Goal: Task Accomplishment & Management: Manage account settings

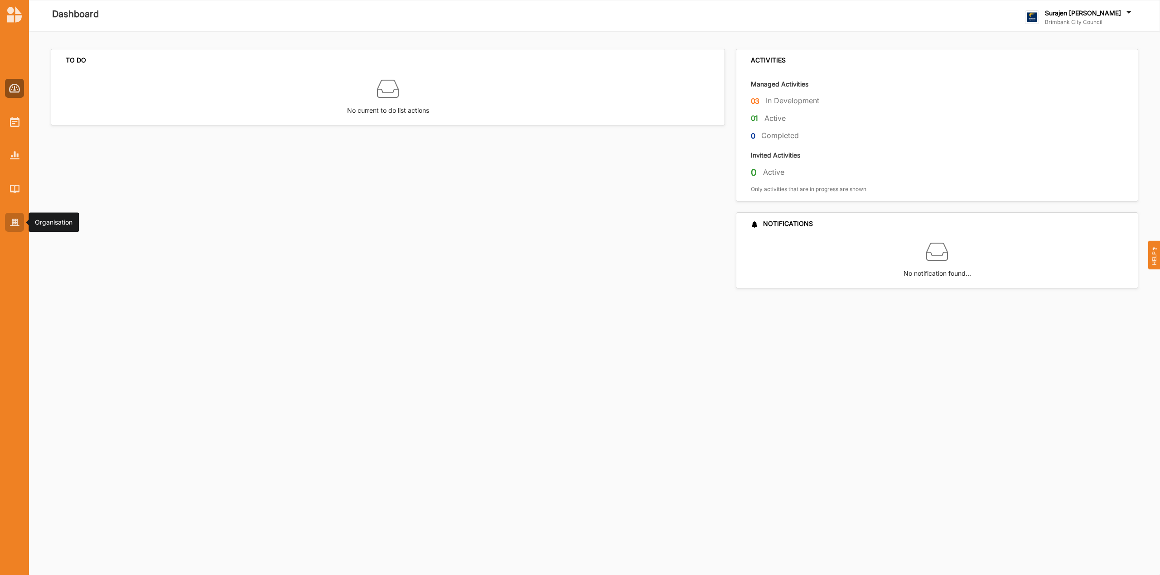
click at [17, 222] on img at bounding box center [15, 223] width 10 height 8
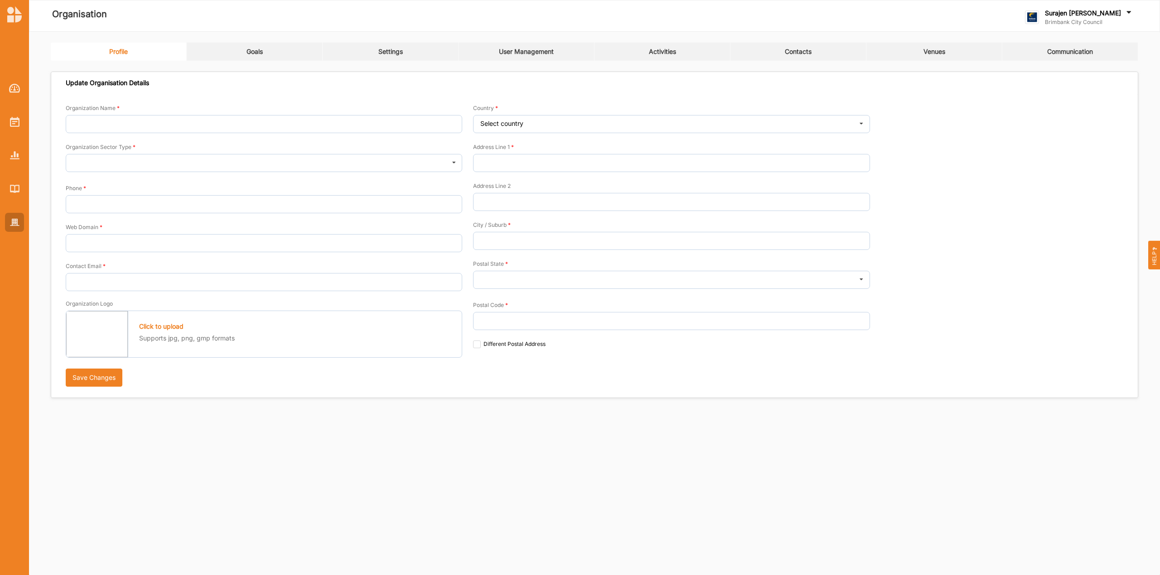
type input "Brimbank City Council"
type input "+61 03 9249 4000"
type input "brimbank.vic.gov.au"
type input "brimbank@brimbank.vic.gov.au"
type input "301 Hampshire Rd"
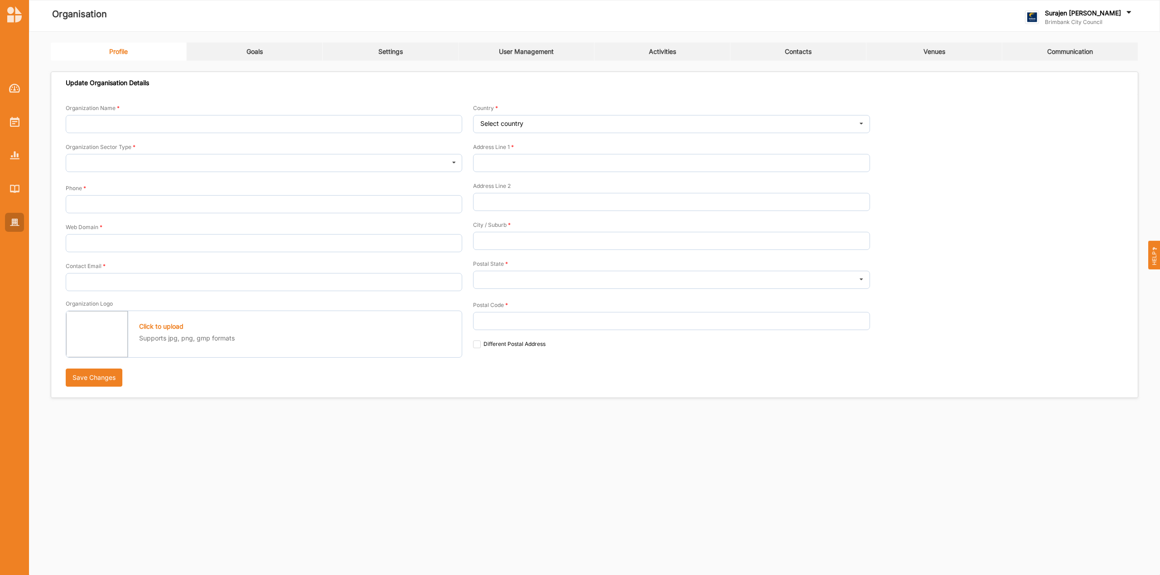
type input "Sunshine"
type input "3020"
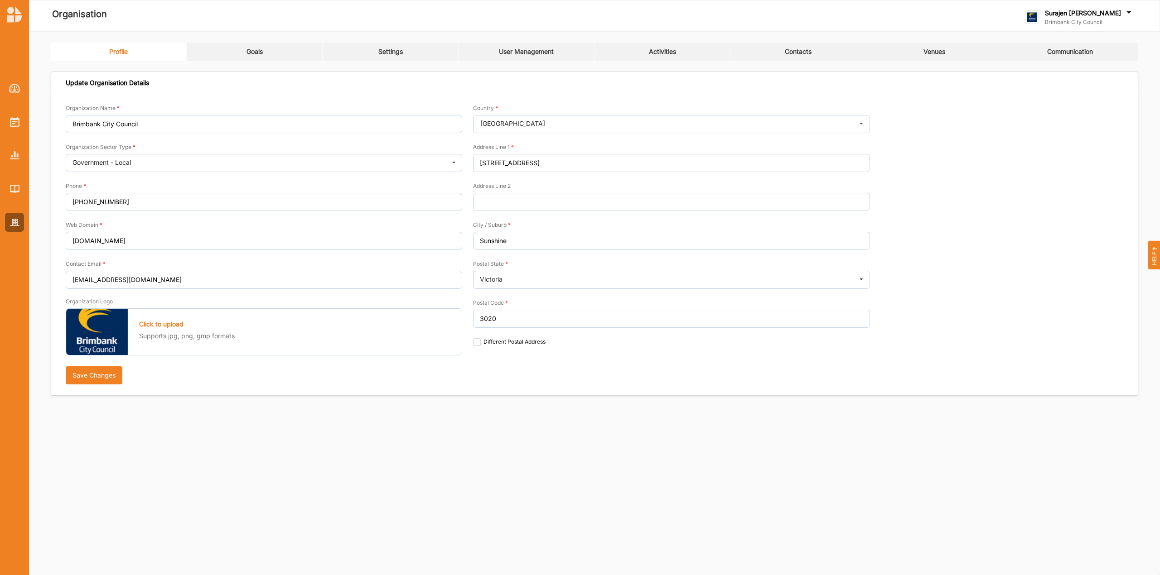
click at [670, 45] on link "Activities" at bounding box center [662, 52] width 136 height 18
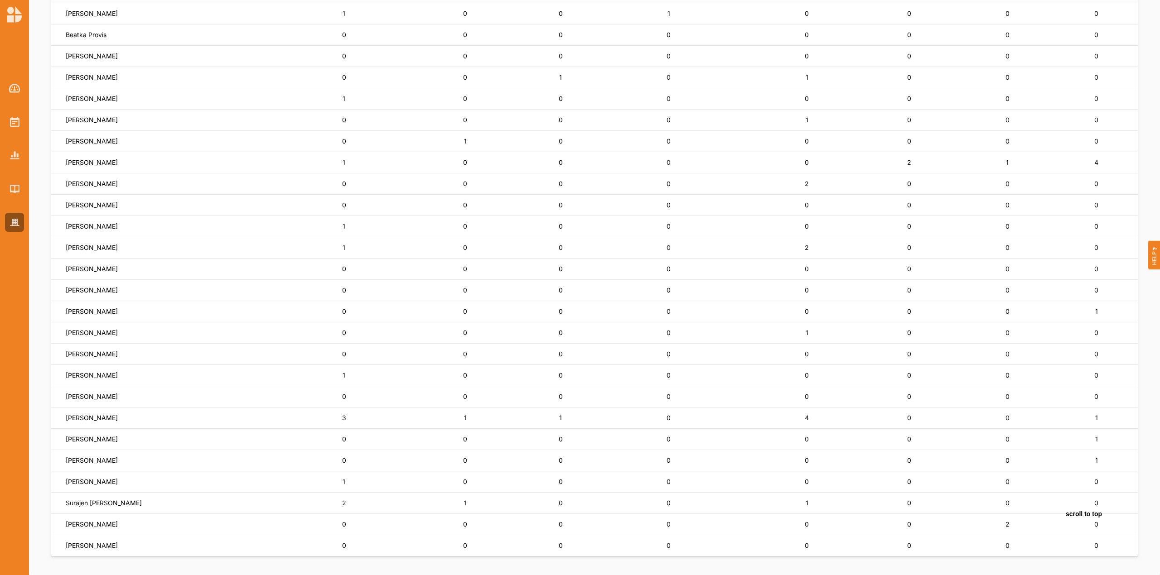
scroll to position [352, 0]
click at [82, 417] on label "Nathan Stoneham" at bounding box center [92, 418] width 52 height 8
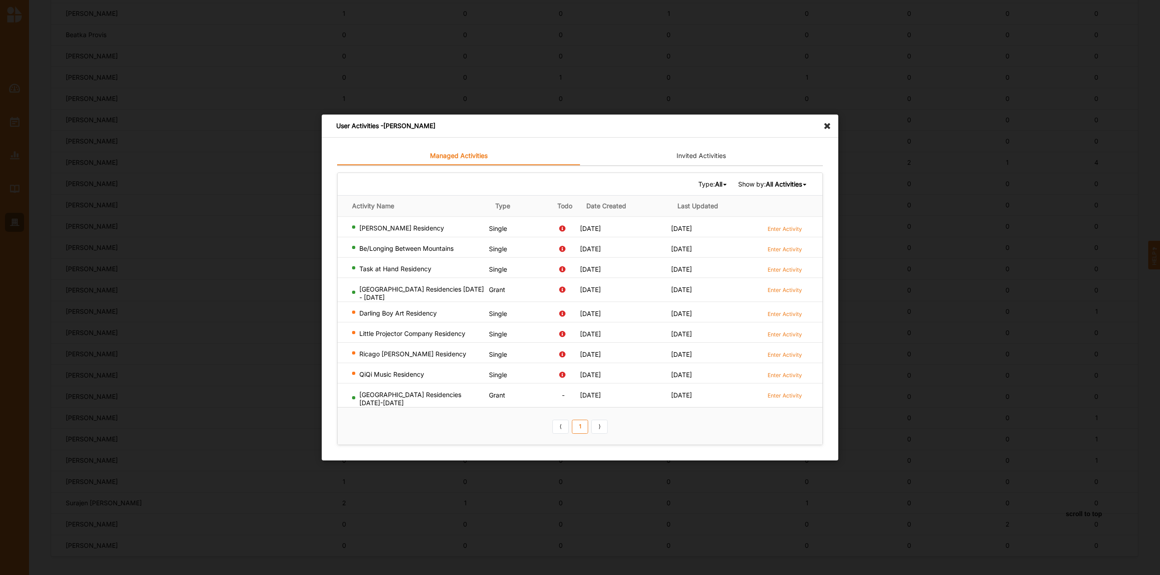
click at [833, 126] on icon at bounding box center [829, 122] width 14 height 14
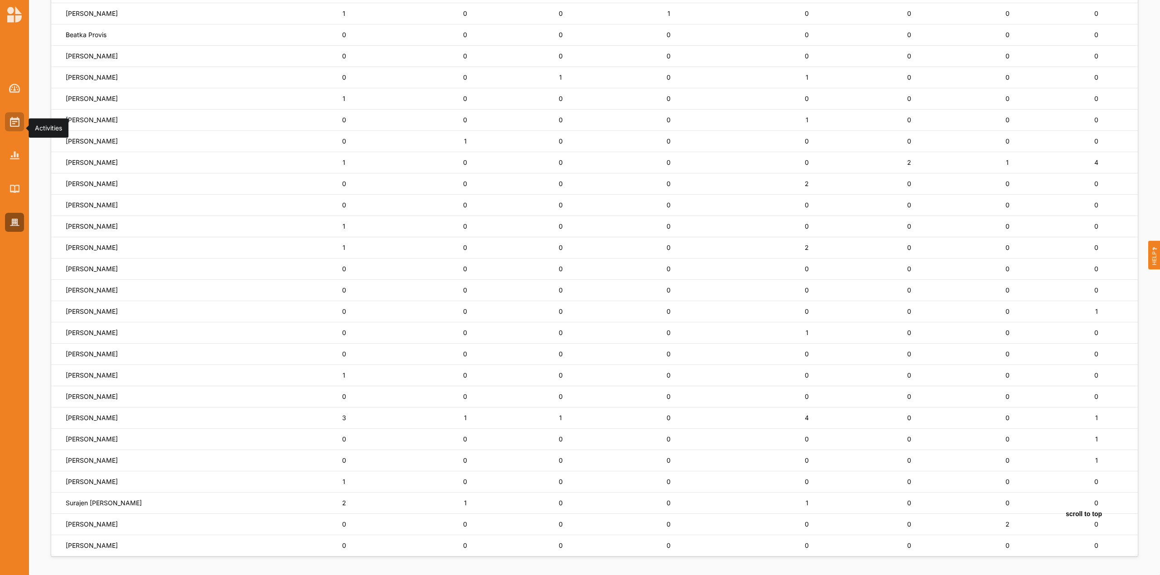
click at [23, 127] on div at bounding box center [14, 121] width 19 height 19
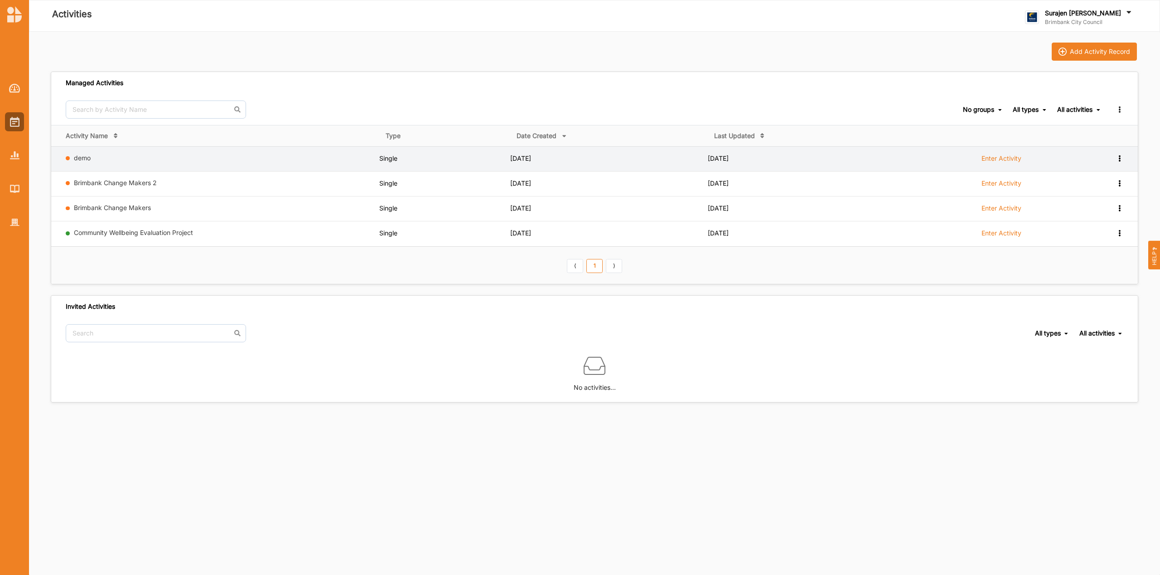
click at [1121, 158] on icon at bounding box center [1119, 157] width 8 height 6
click at [1086, 226] on div "Remove" at bounding box center [1096, 223] width 40 height 6
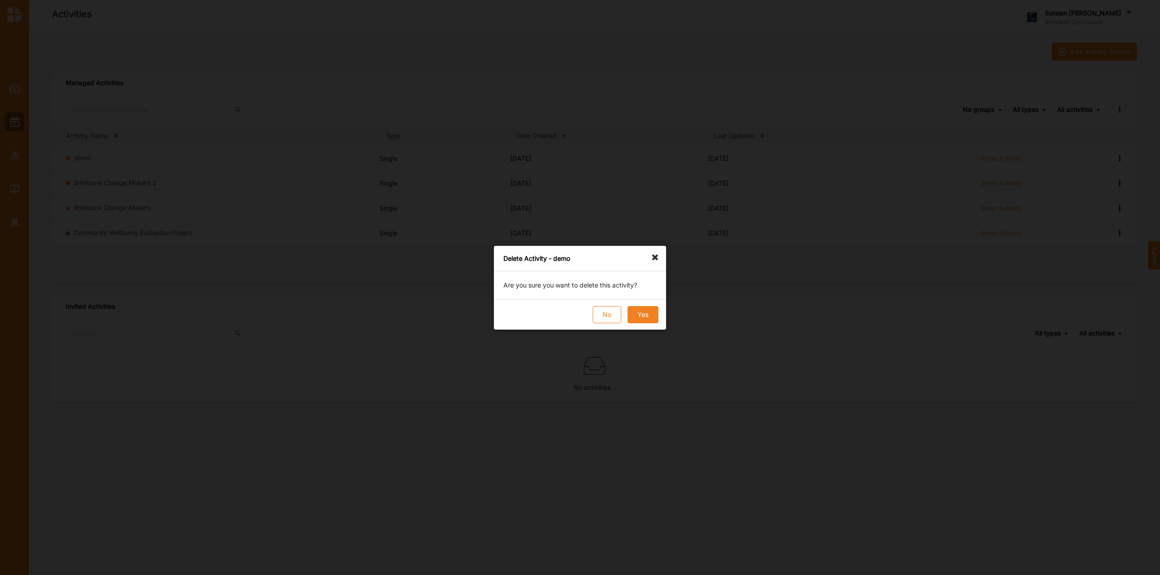
drag, startPoint x: 640, startPoint y: 314, endPoint x: 669, endPoint y: 303, distance: 31.6
click at [642, 313] on button "Yes" at bounding box center [643, 314] width 31 height 17
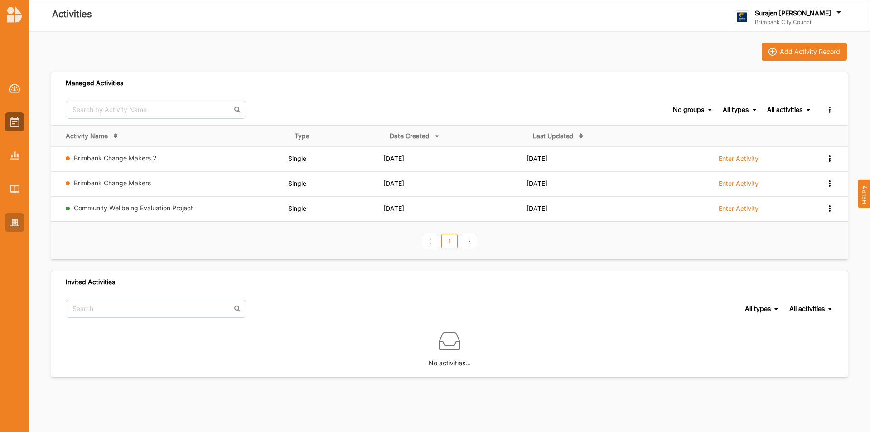
drag, startPoint x: 1159, startPoint y: 0, endPoint x: 20, endPoint y: 221, distance: 1160.1
click at [12, 223] on img at bounding box center [15, 223] width 10 height 8
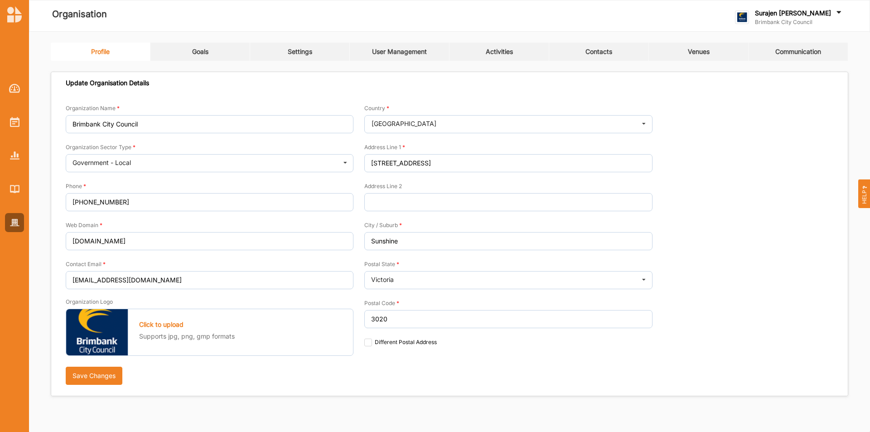
click at [493, 48] on div "Activities" at bounding box center [499, 52] width 27 height 8
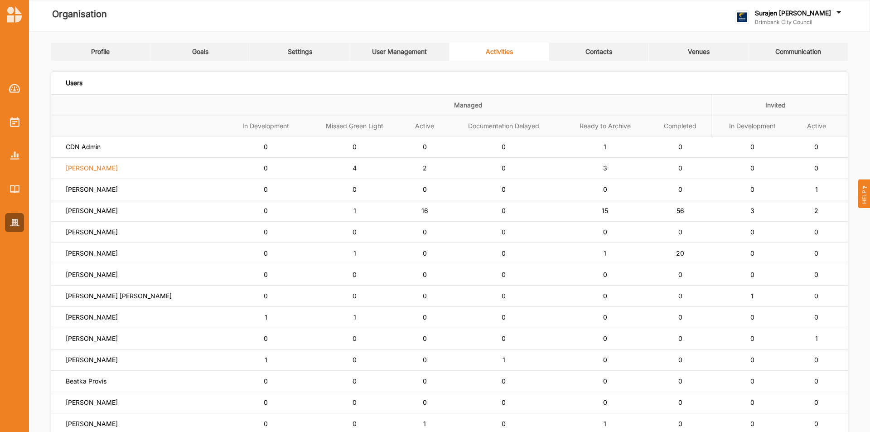
click at [83, 171] on label "Siena Balakrishnan" at bounding box center [92, 168] width 52 height 8
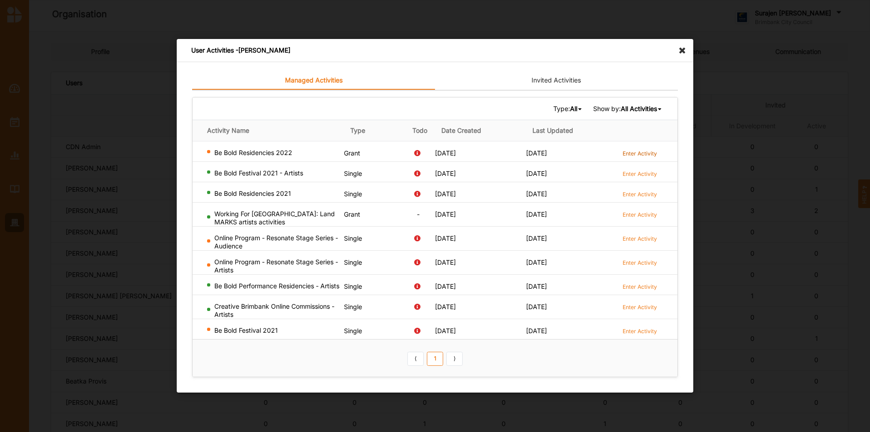
drag, startPoint x: 652, startPoint y: 143, endPoint x: 650, endPoint y: 147, distance: 4.7
click at [650, 147] on td "Enter Activity" at bounding box center [647, 151] width 61 height 20
click at [648, 151] on label "Enter Activity" at bounding box center [640, 154] width 34 height 8
click at [641, 333] on label "Enter Activity" at bounding box center [640, 331] width 34 height 8
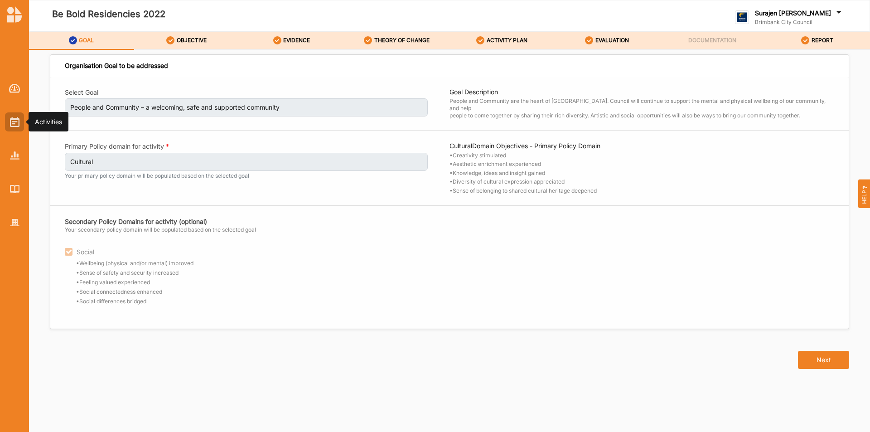
click at [16, 126] on img at bounding box center [15, 122] width 10 height 10
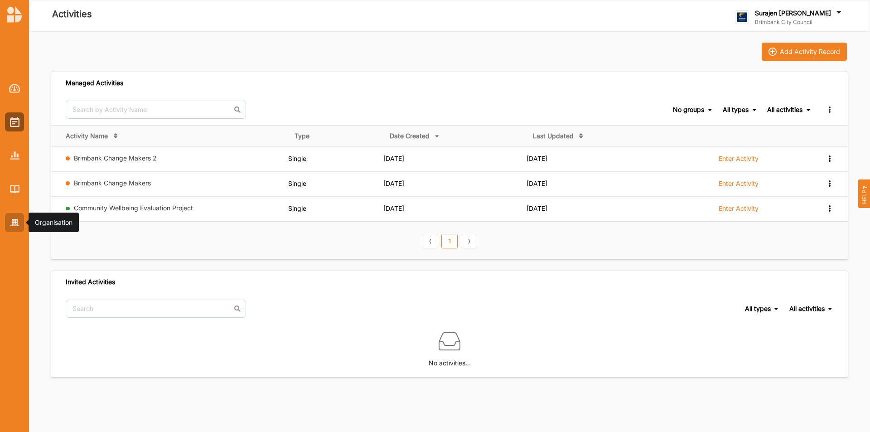
click at [16, 230] on div at bounding box center [14, 222] width 19 height 19
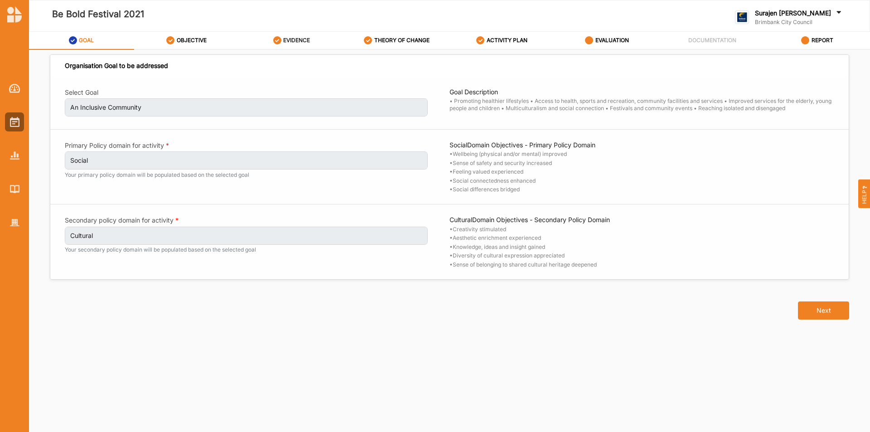
click at [305, 45] on div "EVIDENCE" at bounding box center [291, 40] width 37 height 16
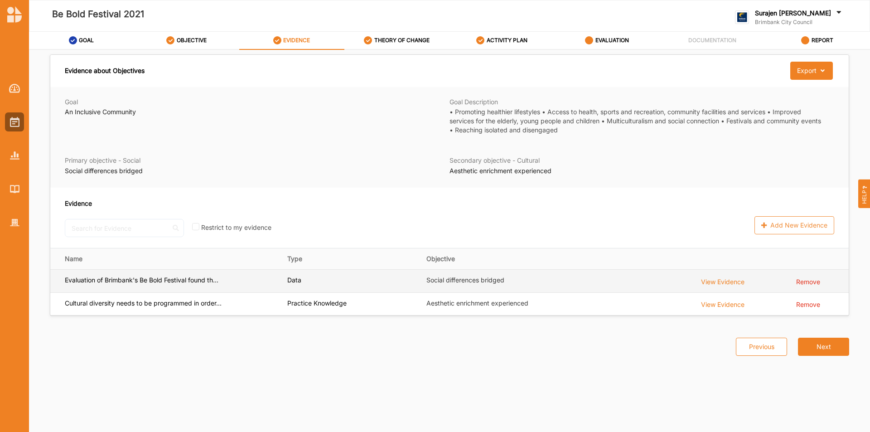
click at [705, 282] on div "View Evidence" at bounding box center [722, 281] width 43 height 10
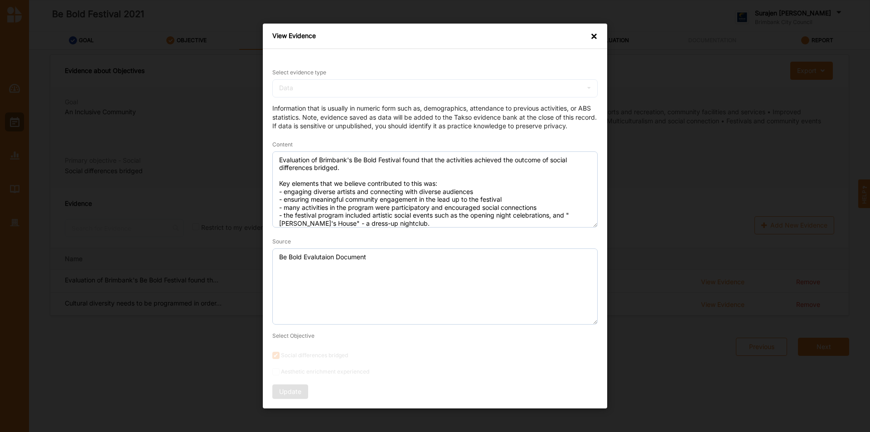
click at [590, 36] on div "×" at bounding box center [593, 36] width 7 height 9
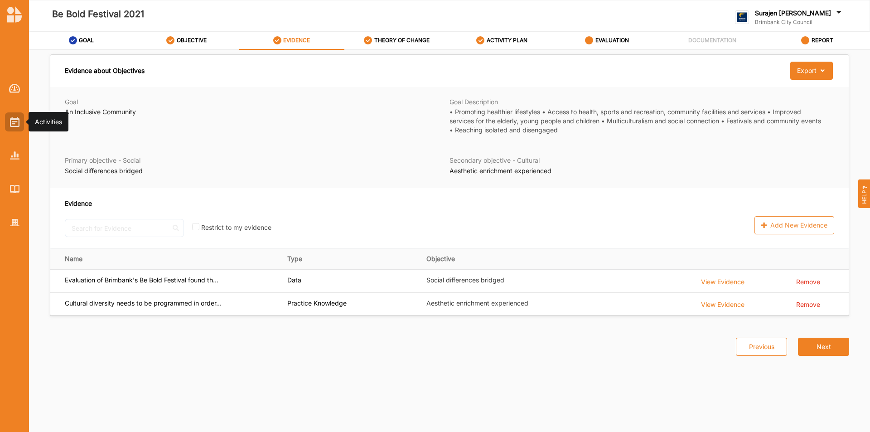
click at [8, 124] on div at bounding box center [14, 121] width 19 height 19
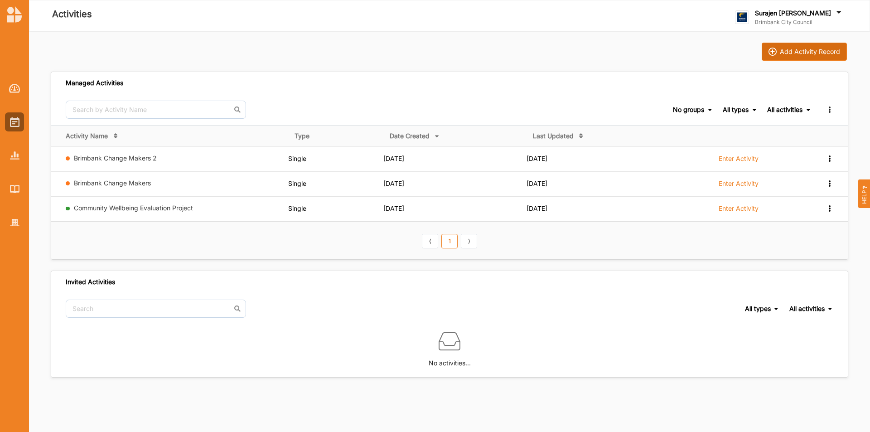
click at [808, 52] on div "Add Activity Record" at bounding box center [810, 52] width 60 height 8
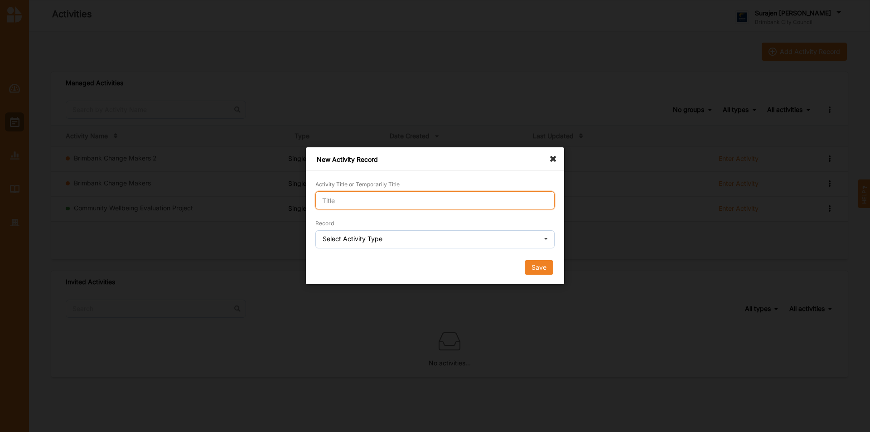
click at [491, 203] on input "Activity Title or Temporarily Title" at bounding box center [434, 200] width 239 height 18
type input "demo"
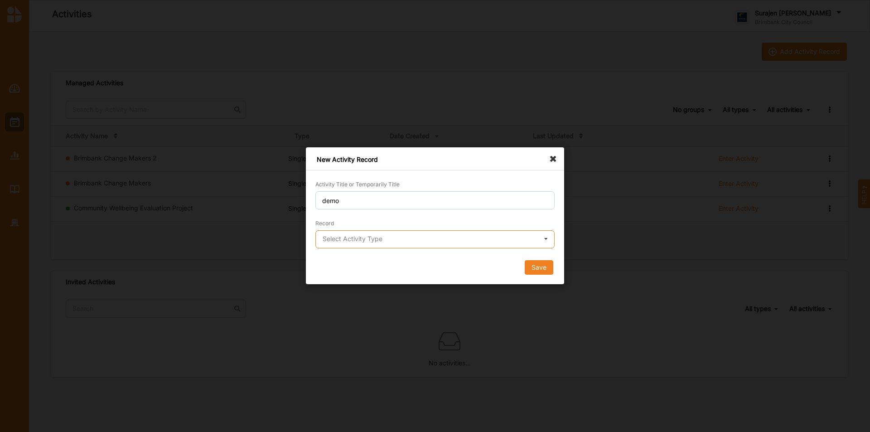
click at [472, 245] on input "text" at bounding box center [435, 240] width 238 height 18
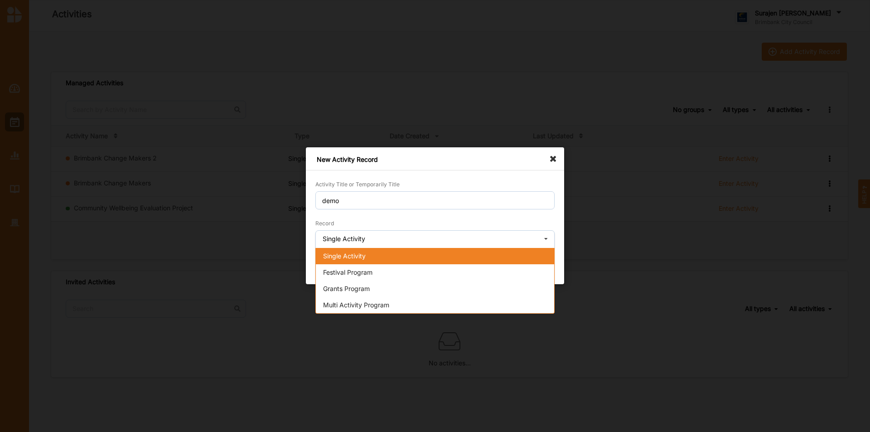
click at [452, 251] on div "Single Activity" at bounding box center [435, 256] width 238 height 16
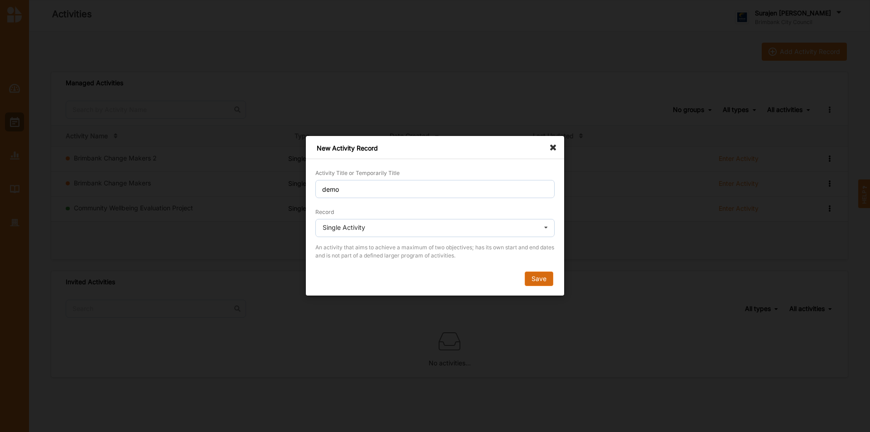
click at [551, 280] on button "Save" at bounding box center [539, 279] width 29 height 14
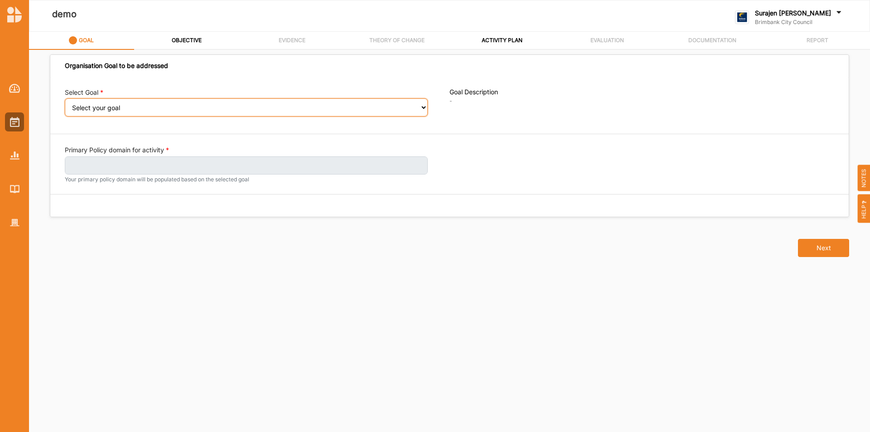
click at [109, 106] on select "Select your goal People and Community – a welcoming, safe and supported communi…" at bounding box center [246, 107] width 363 height 18
select select "240"
click at [65, 105] on select "Select your goal People and Community – a welcoming, safe and supported communi…" at bounding box center [246, 107] width 363 height 18
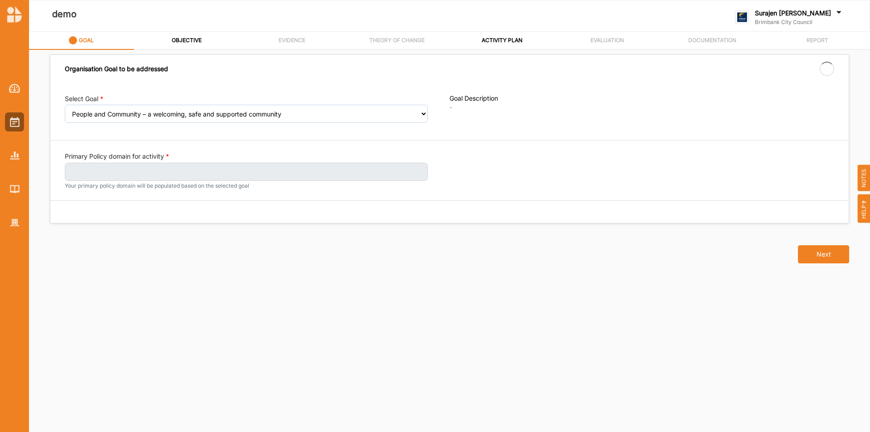
select select "240"
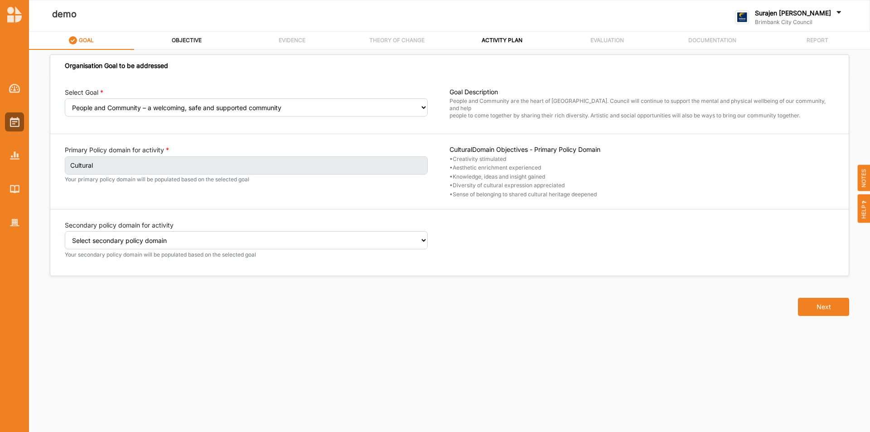
click at [199, 46] on div "OBJECTIVE" at bounding box center [186, 40] width 31 height 16
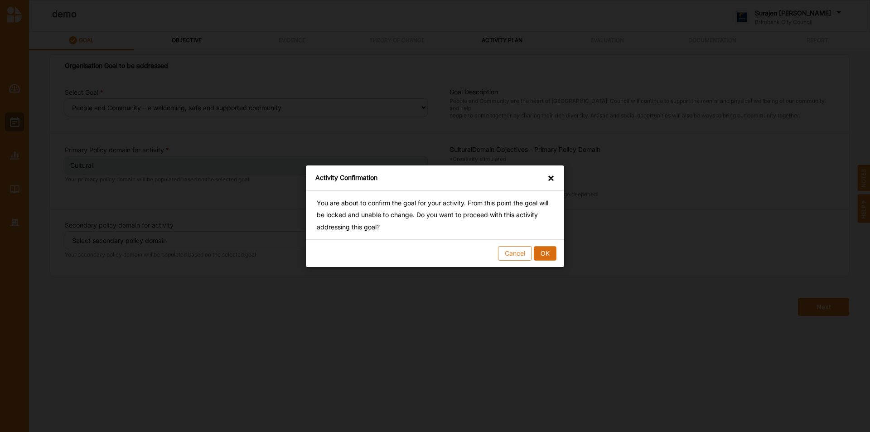
click at [550, 259] on button "OK" at bounding box center [545, 253] width 23 height 14
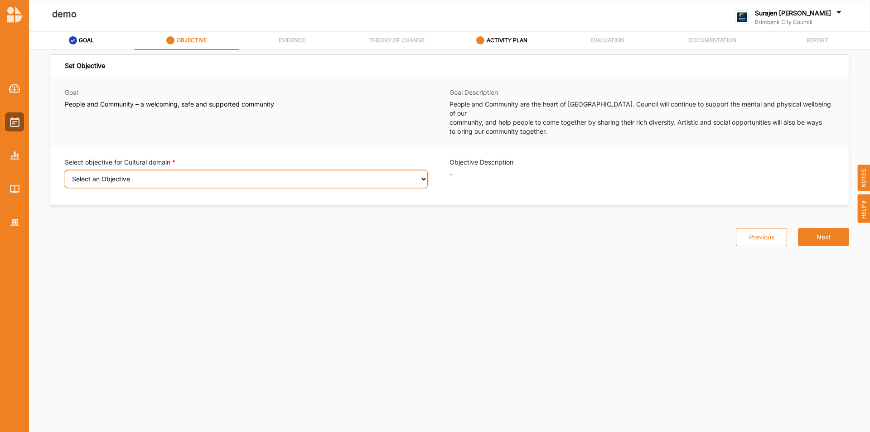
drag, startPoint x: 117, startPoint y: 162, endPoint x: 116, endPoint y: 167, distance: 5.2
click at [117, 170] on select "Select an Objective Creativity stimulated Aesthetic enrichment experienced Know…" at bounding box center [246, 179] width 363 height 18
select select "2"
click at [65, 170] on select "Select an Objective Creativity stimulated Aesthetic enrichment experienced Know…" at bounding box center [246, 179] width 363 height 18
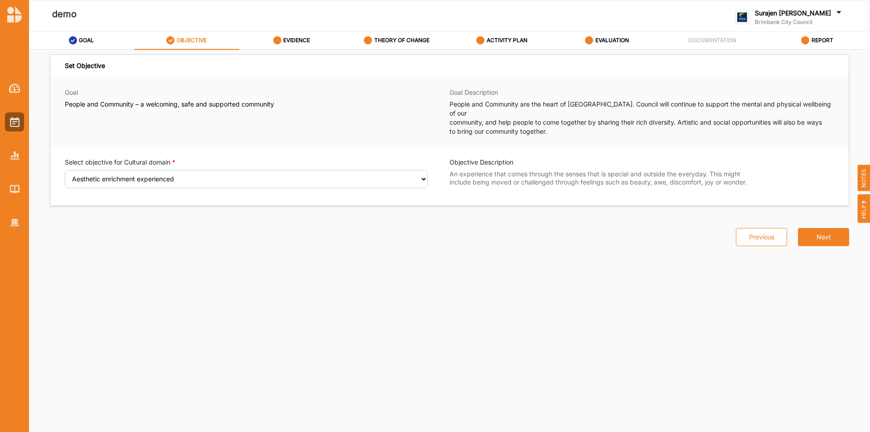
drag, startPoint x: 501, startPoint y: 39, endPoint x: 499, endPoint y: 53, distance: 14.6
click at [500, 40] on label "ACTIVITY PLAN" at bounding box center [507, 40] width 41 height 7
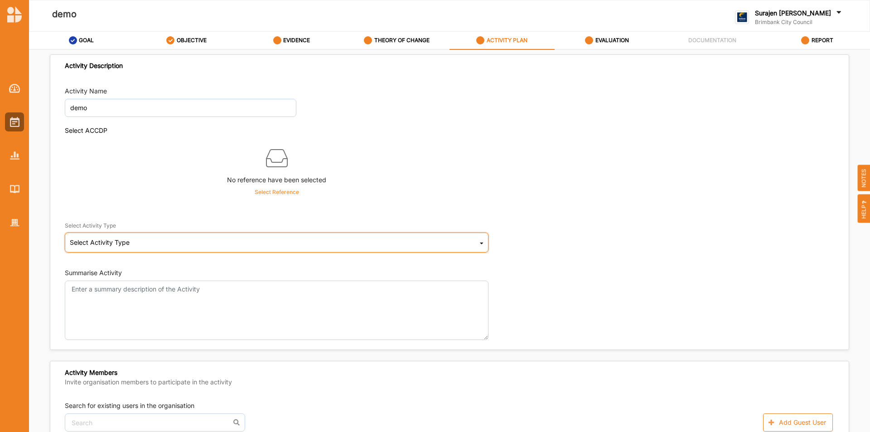
click at [143, 249] on div "Select Activity Type Cultural infrastructure development Acquisitions and Commi…" at bounding box center [277, 242] width 424 height 20
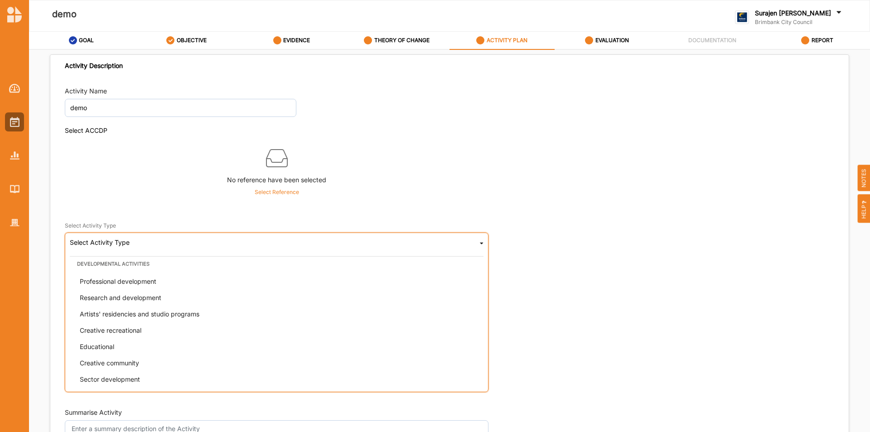
scroll to position [232, 0]
click at [93, 348] on span "Educational" at bounding box center [97, 346] width 34 height 8
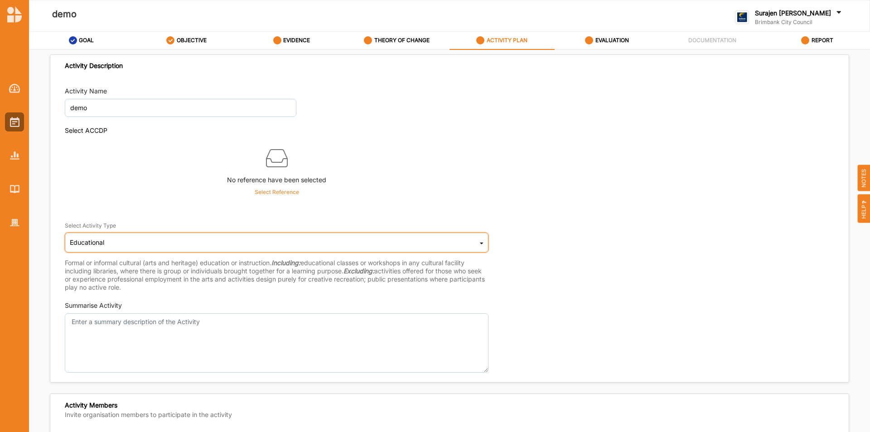
click at [216, 243] on div "Educational Cultural infrastructure development Acquisitions and Commissions Re…" at bounding box center [277, 242] width 424 height 20
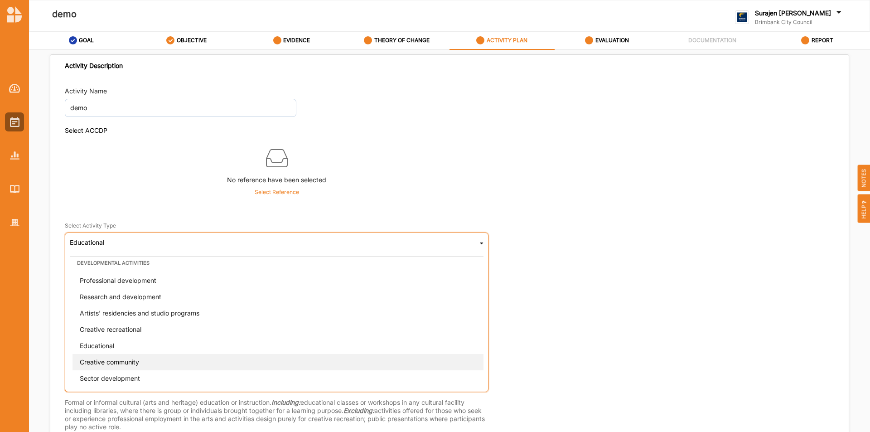
click at [176, 359] on div "Creative community" at bounding box center [279, 362] width 414 height 16
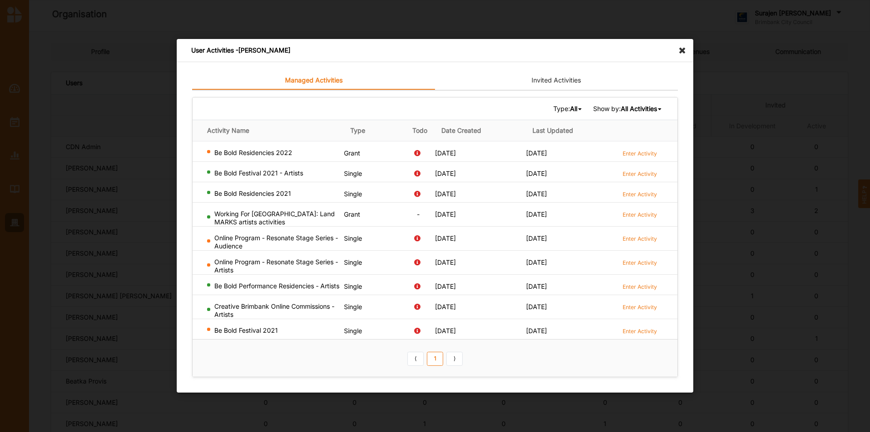
click at [684, 50] on icon at bounding box center [684, 46] width 14 height 14
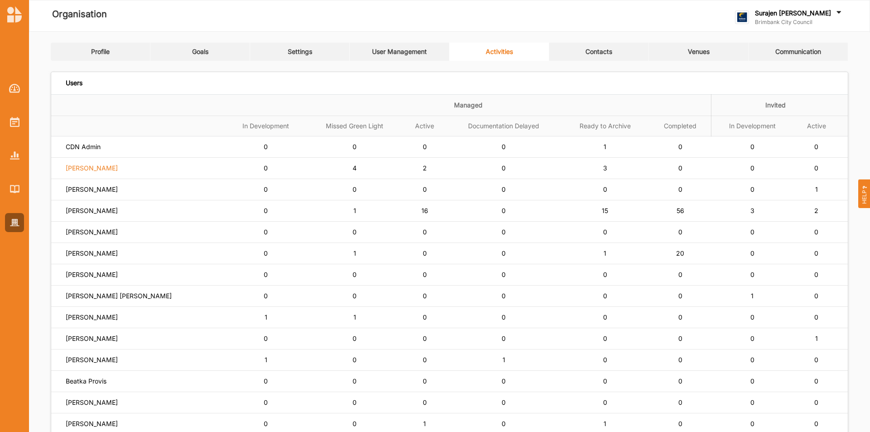
click at [106, 171] on label "Siena Balakrishnan" at bounding box center [92, 168] width 52 height 8
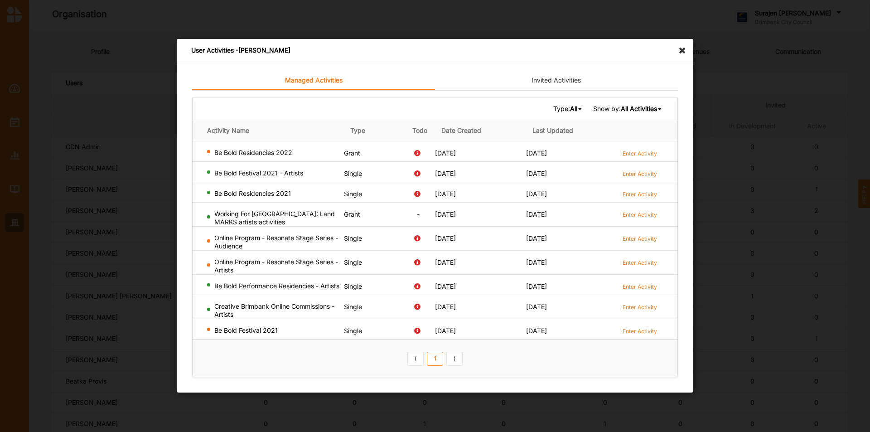
click at [681, 51] on icon at bounding box center [684, 46] width 14 height 14
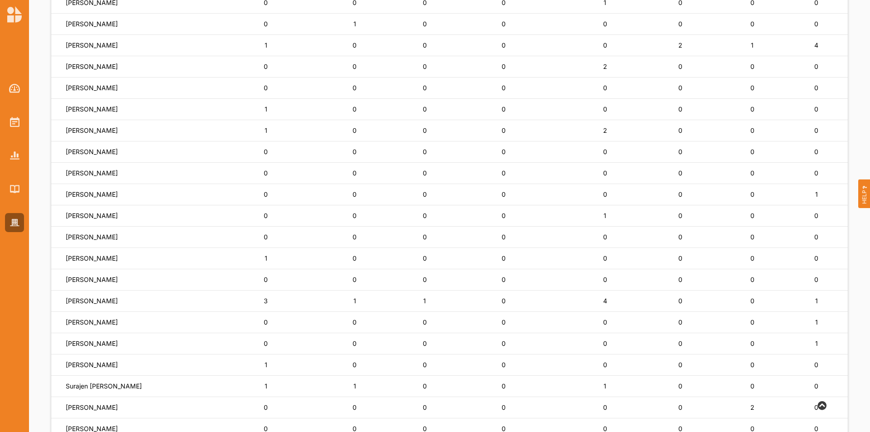
scroll to position [444, 0]
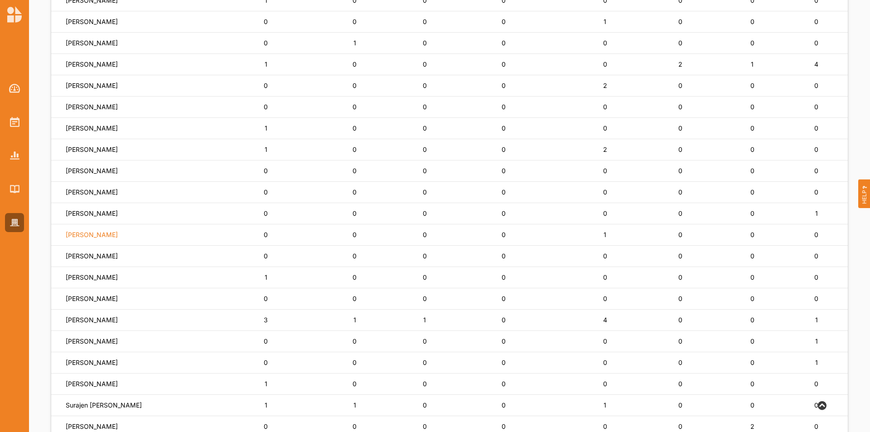
click at [79, 236] on label "Phyllis Knight" at bounding box center [92, 235] width 52 height 8
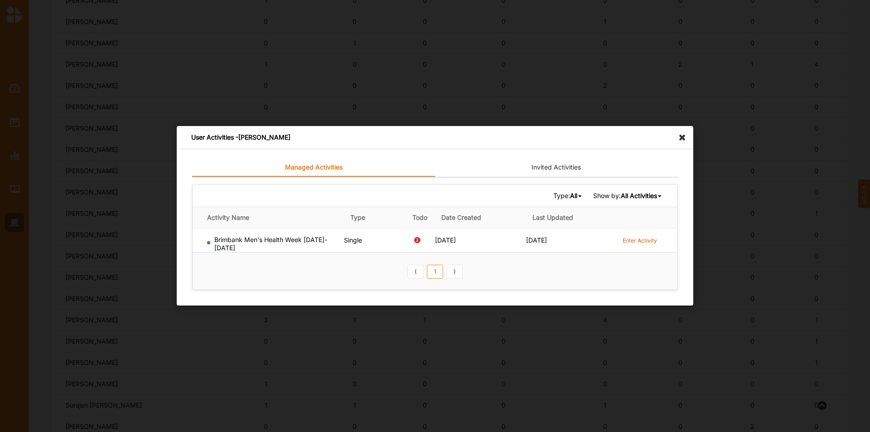
click at [629, 243] on label "Enter Activity" at bounding box center [640, 241] width 34 height 8
click at [680, 138] on icon at bounding box center [684, 133] width 14 height 14
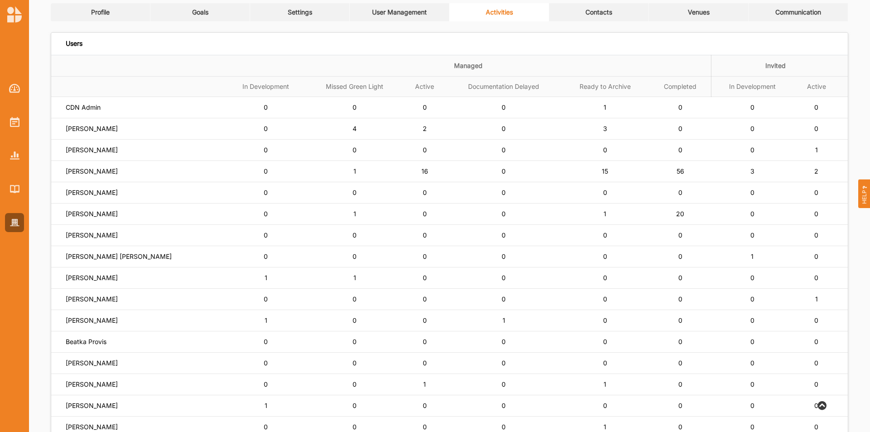
scroll to position [37, 0]
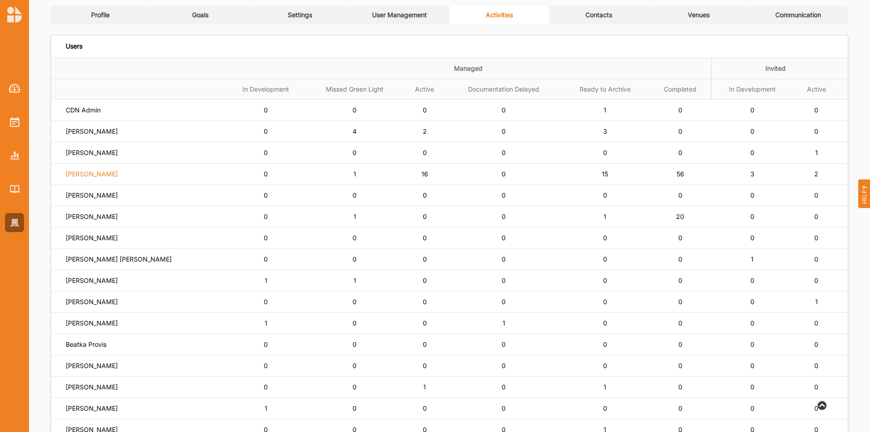
click at [84, 172] on label "[PERSON_NAME]" at bounding box center [92, 174] width 52 height 8
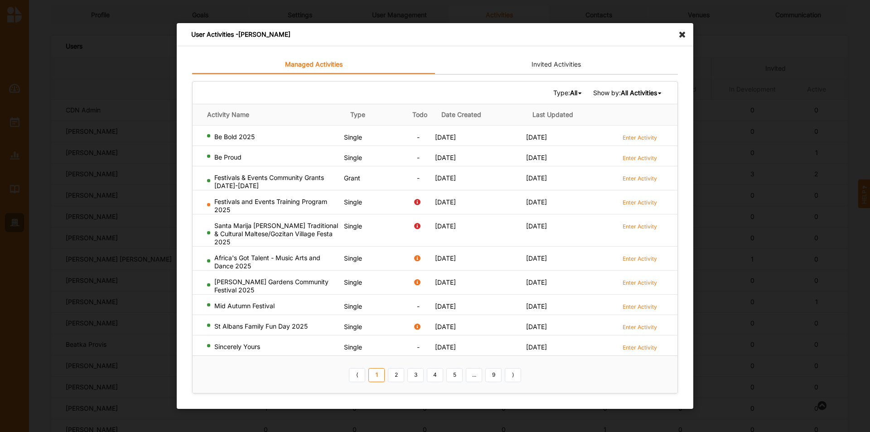
click at [570, 95] on b "All" at bounding box center [573, 93] width 7 height 8
click at [560, 121] on div "Single" at bounding box center [555, 123] width 53 height 16
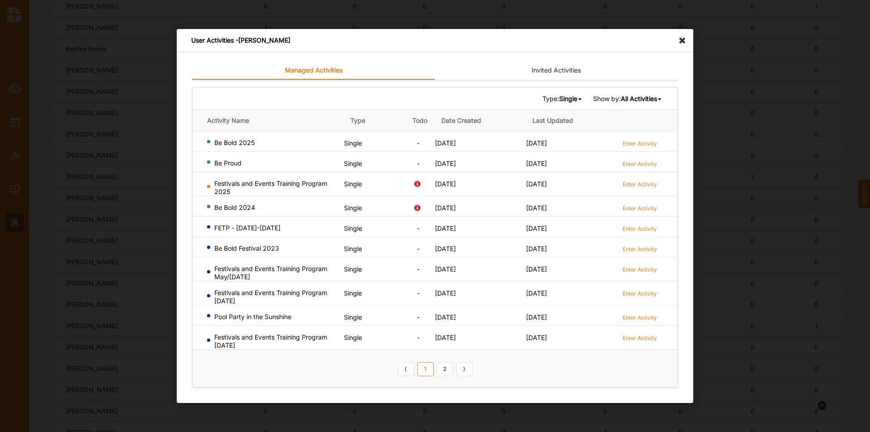
scroll to position [354, 0]
click at [641, 244] on link "Enter Activity" at bounding box center [640, 248] width 34 height 9
click at [444, 370] on link "2" at bounding box center [445, 369] width 16 height 14
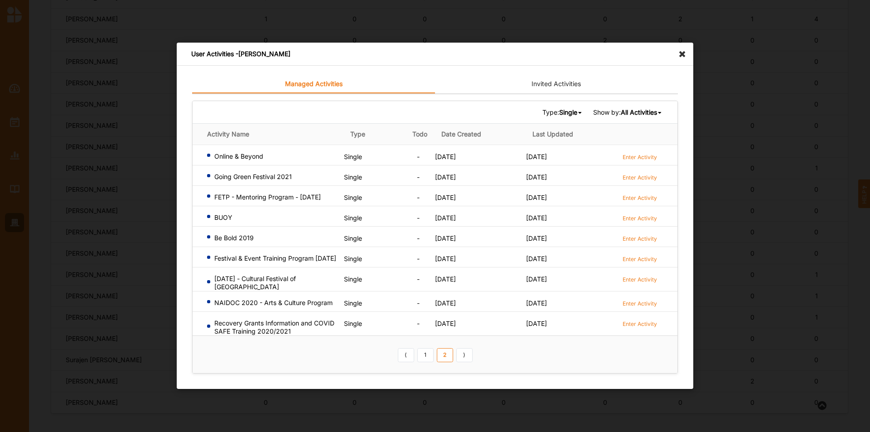
click at [681, 50] on icon at bounding box center [684, 50] width 14 height 14
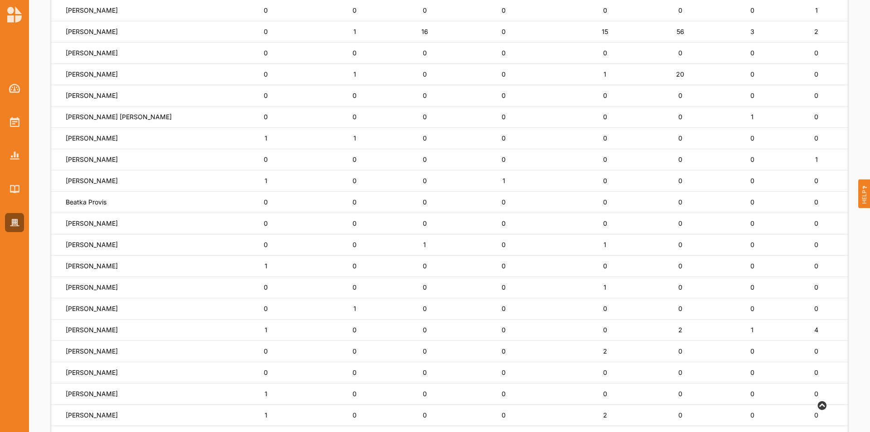
scroll to position [82, 0]
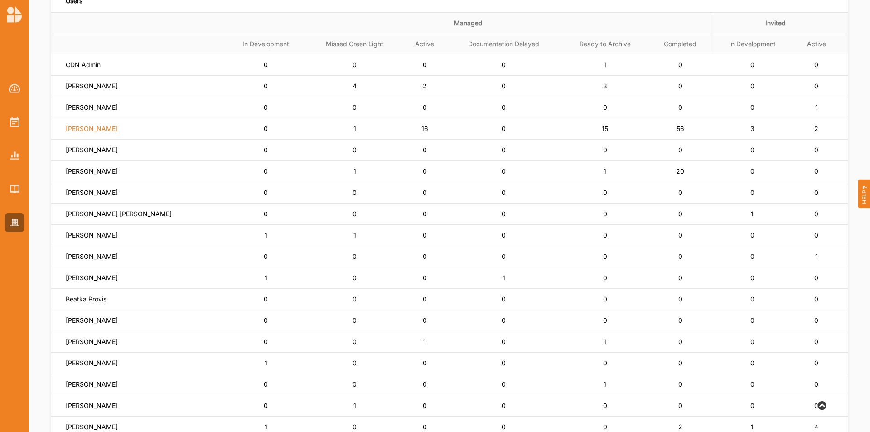
click at [83, 127] on label "Simone Gordon" at bounding box center [92, 129] width 52 height 8
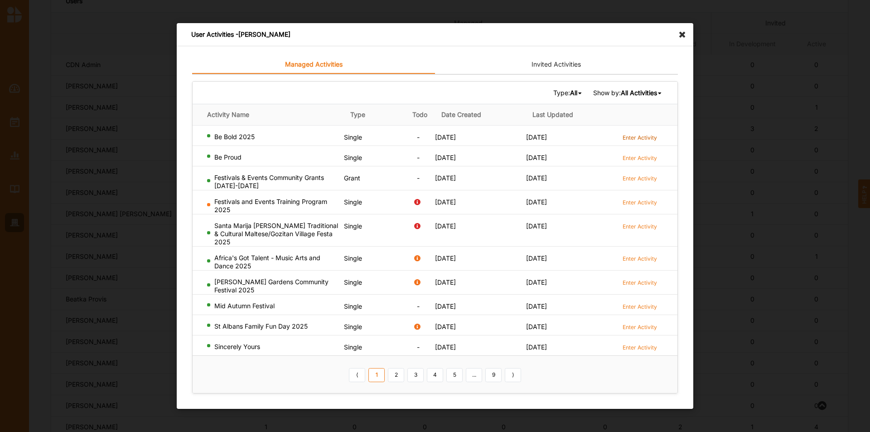
click at [625, 138] on label "Enter Activity" at bounding box center [640, 138] width 34 height 8
click at [628, 158] on label "Enter Activity" at bounding box center [640, 158] width 34 height 8
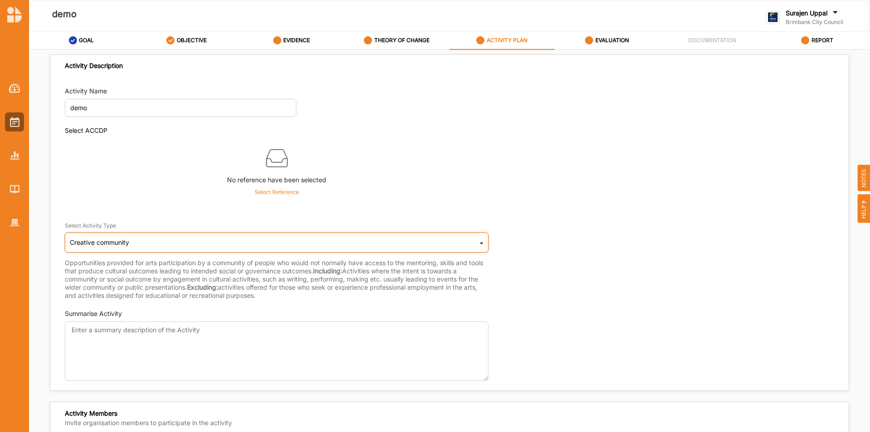
click at [321, 242] on div "Creative community Cultural infrastructure development Acquisitions and Commiss…" at bounding box center [277, 242] width 424 height 20
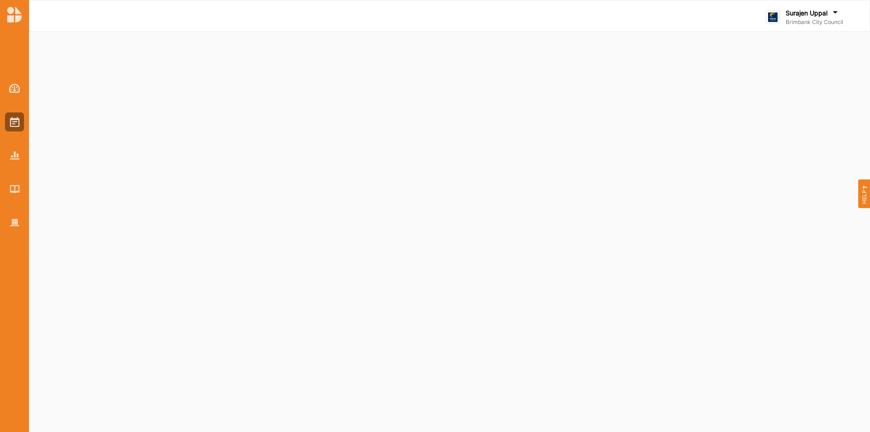
select select "2"
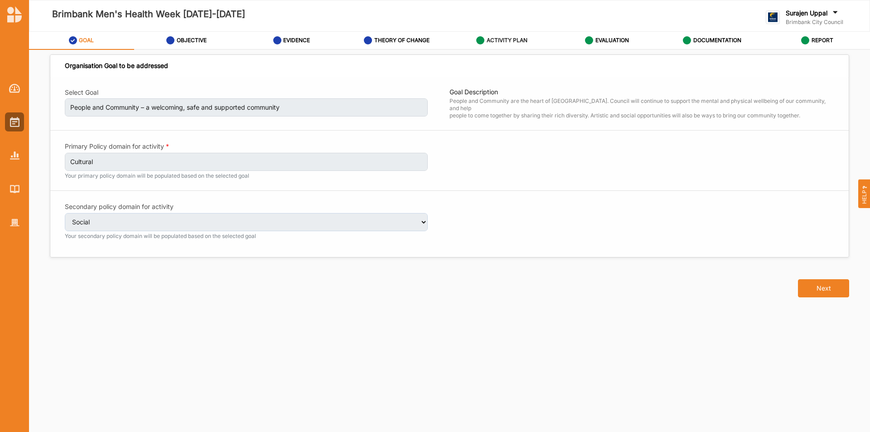
click at [488, 40] on label "ACTIVITY PLAN" at bounding box center [507, 40] width 41 height 7
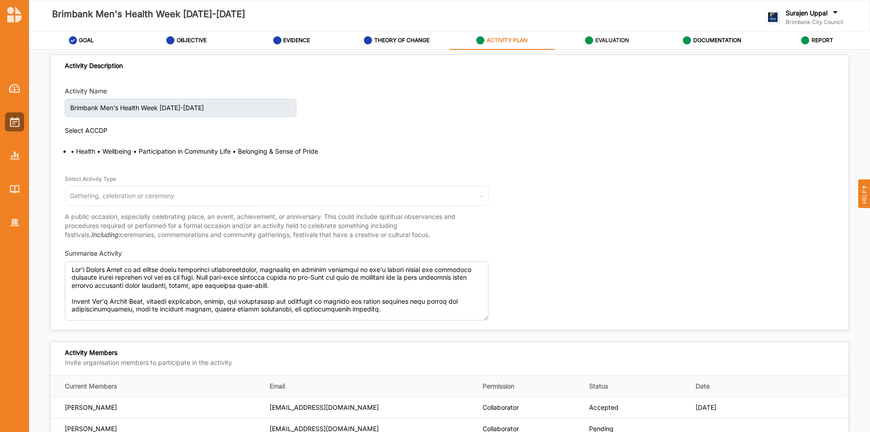
click at [613, 41] on label "EVALUATION" at bounding box center [612, 40] width 34 height 7
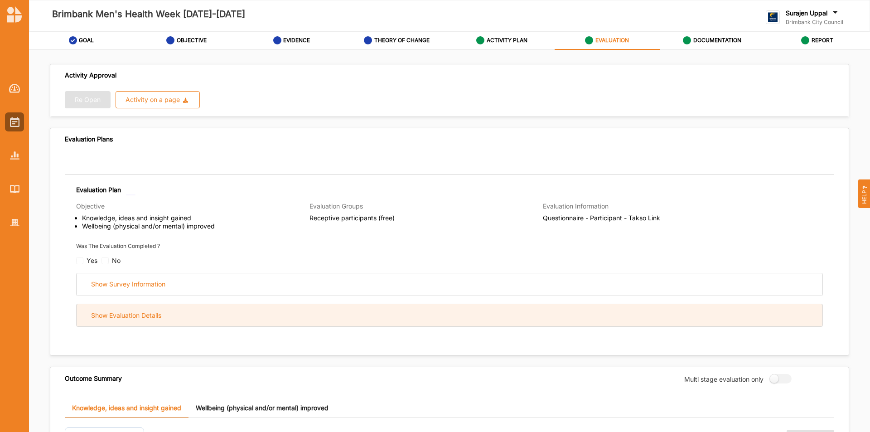
click at [121, 324] on div "Show Evaluation Details" at bounding box center [450, 315] width 746 height 22
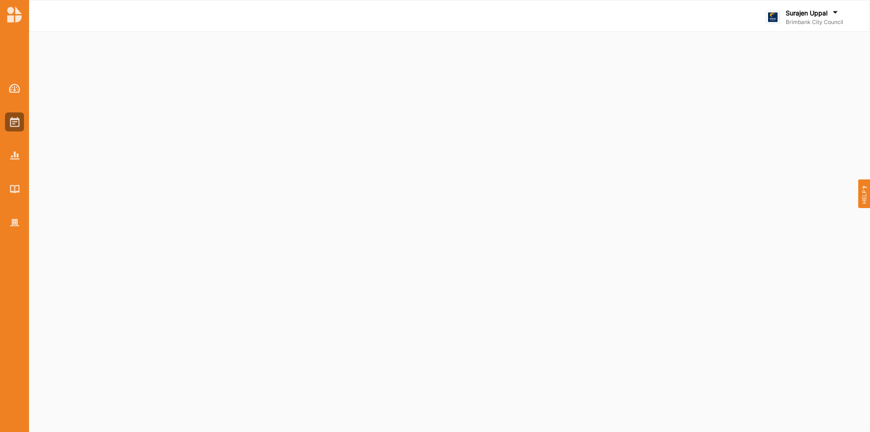
select select "2"
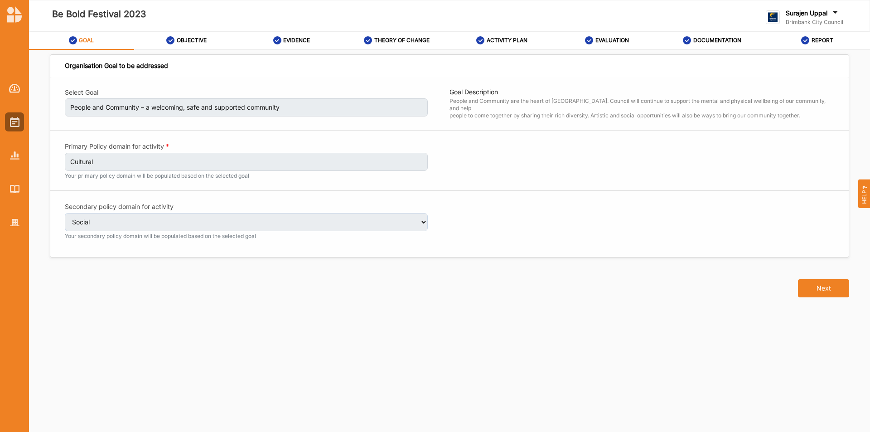
select select "2"
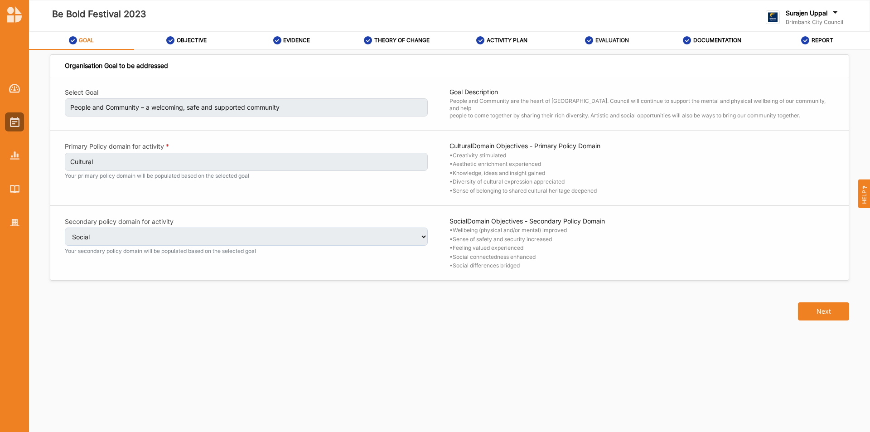
click at [592, 43] on div "EVALUATION" at bounding box center [607, 40] width 44 height 16
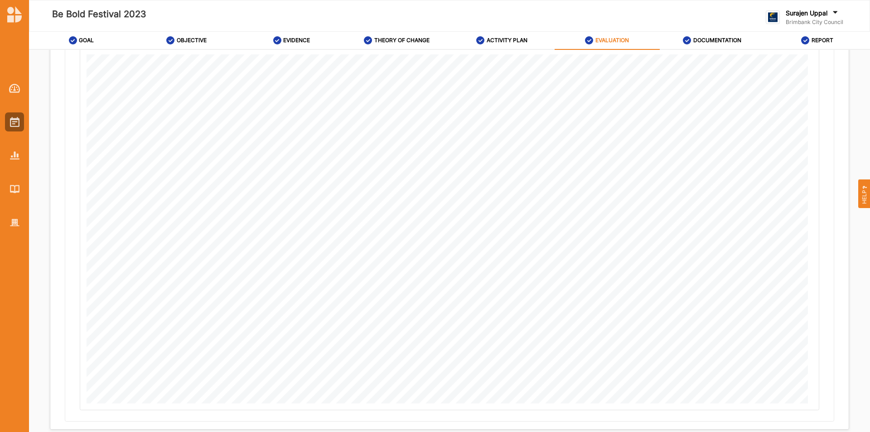
scroll to position [354, 0]
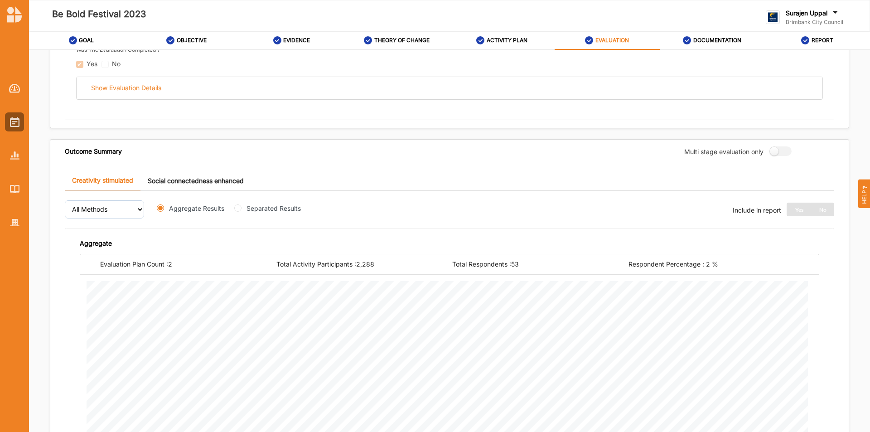
click at [235, 181] on link "Social connectedness enhanced" at bounding box center [195, 180] width 111 height 19
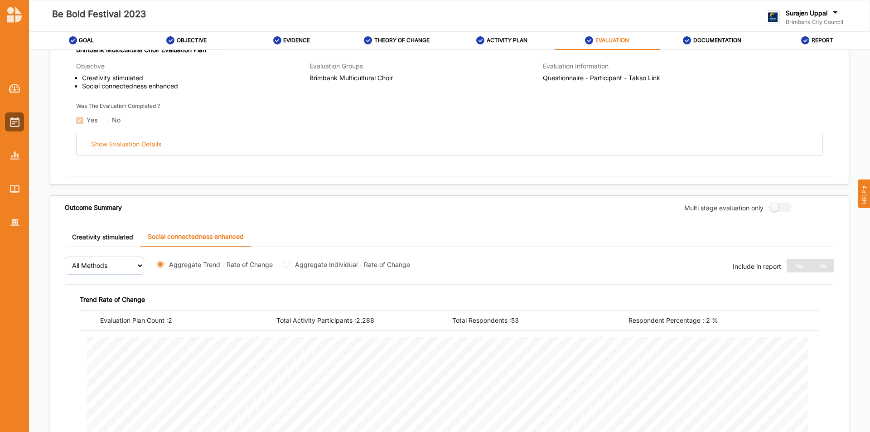
scroll to position [218, 0]
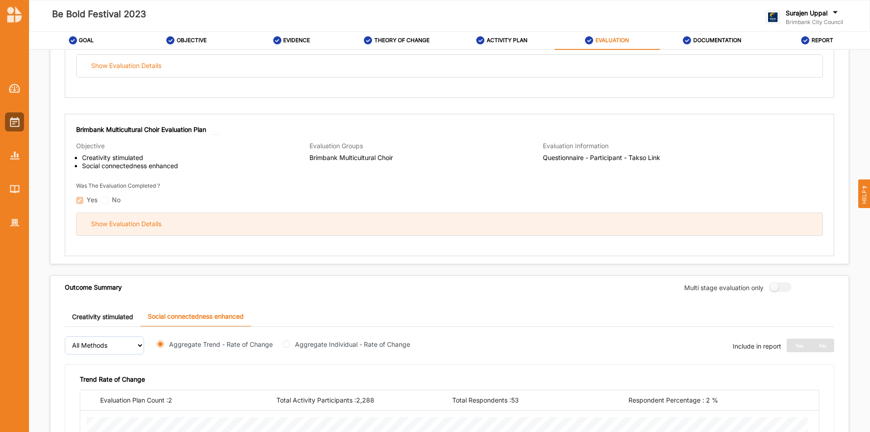
click at [200, 229] on div "Show Evaluation Details" at bounding box center [450, 224] width 746 height 22
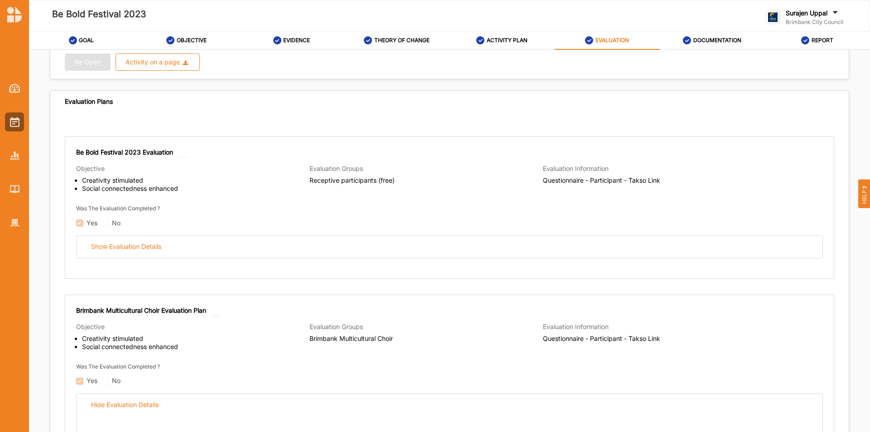
scroll to position [37, 0]
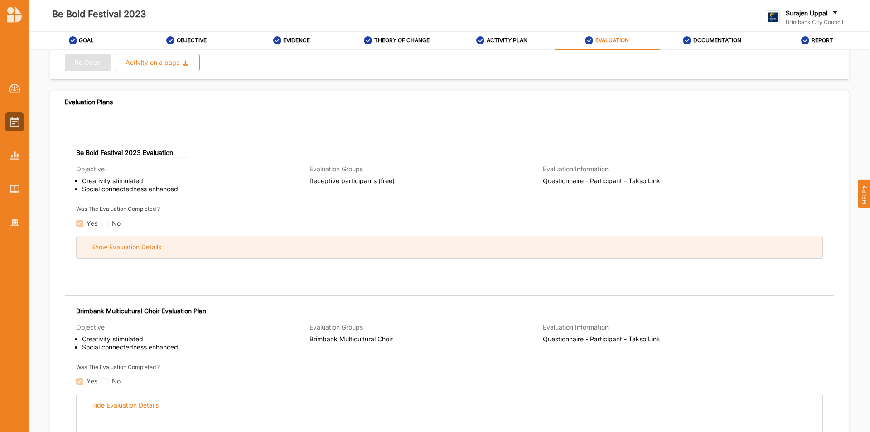
click at [349, 246] on div "Show Evaluation Details" at bounding box center [450, 247] width 746 height 22
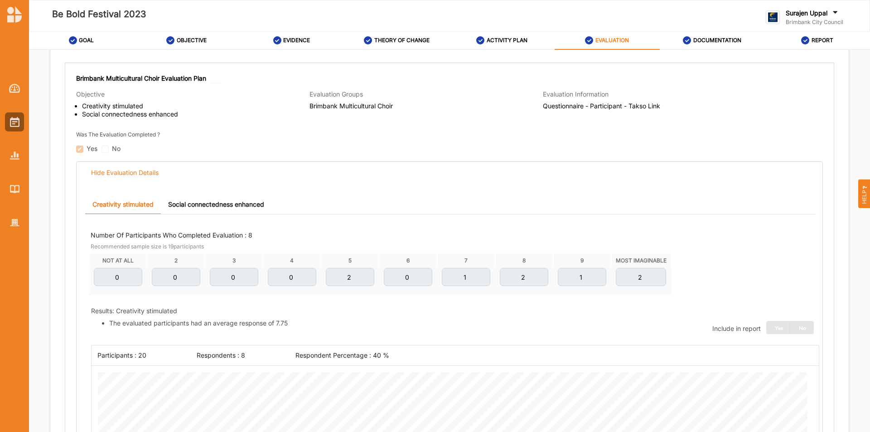
scroll to position [1079, 0]
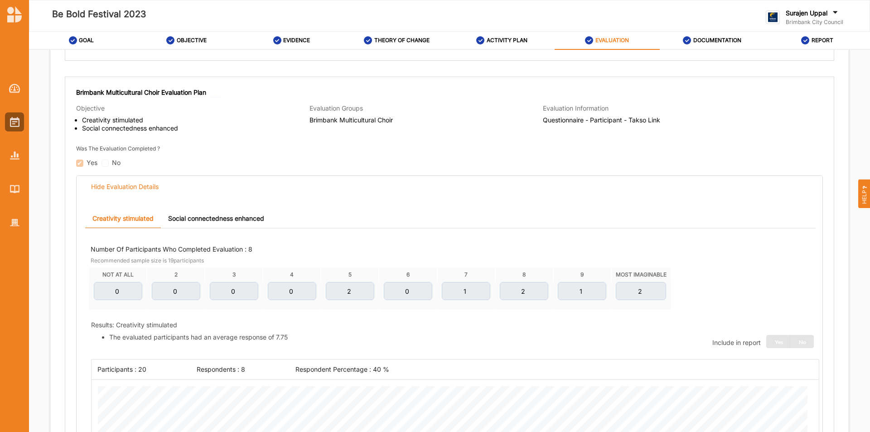
drag, startPoint x: 229, startPoint y: 212, endPoint x: 230, endPoint y: 217, distance: 6.0
click at [229, 213] on link "Social connectedness enhanced" at bounding box center [216, 218] width 111 height 19
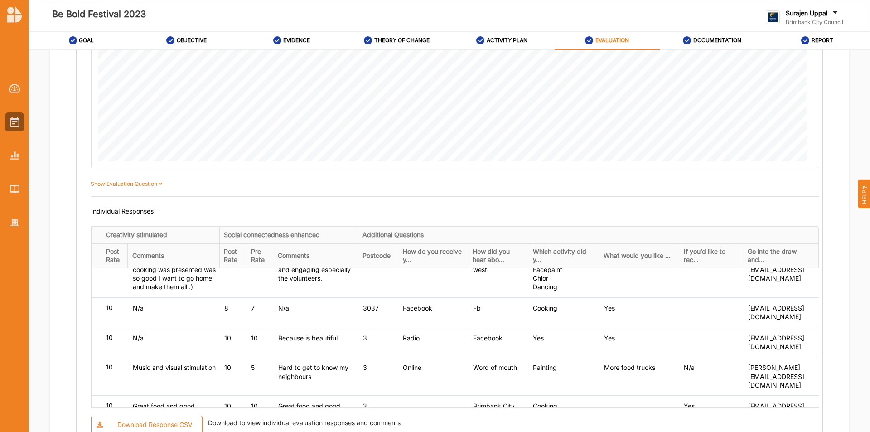
scroll to position [317, 0]
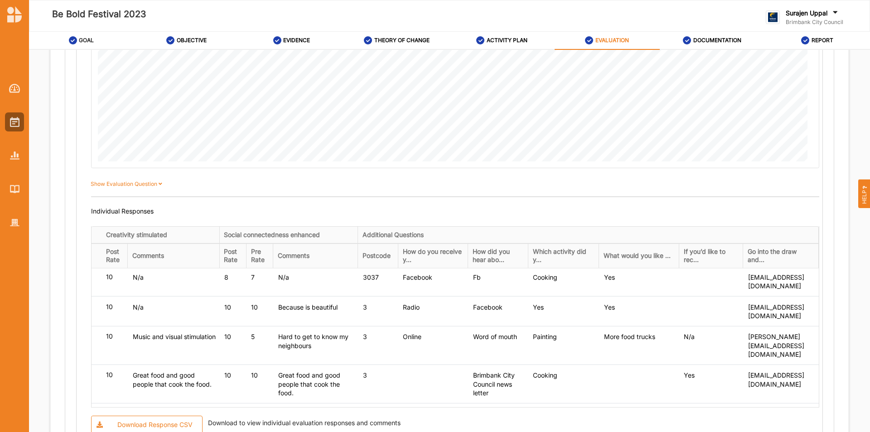
click at [84, 44] on div "GOAL" at bounding box center [81, 40] width 25 height 16
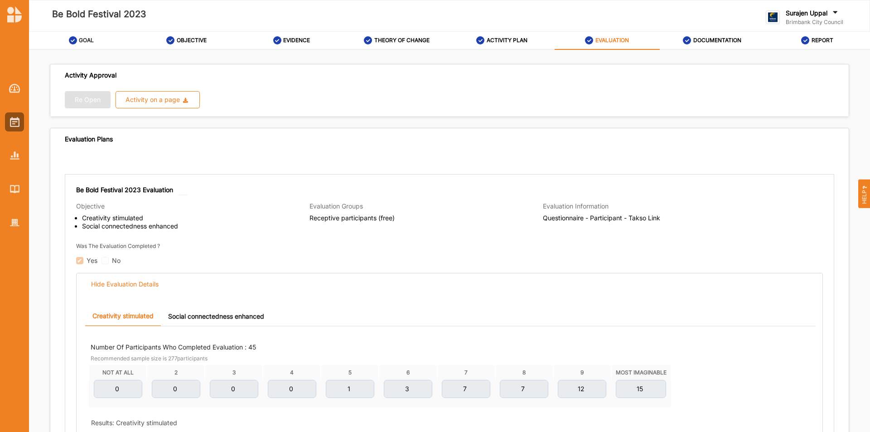
select select "2"
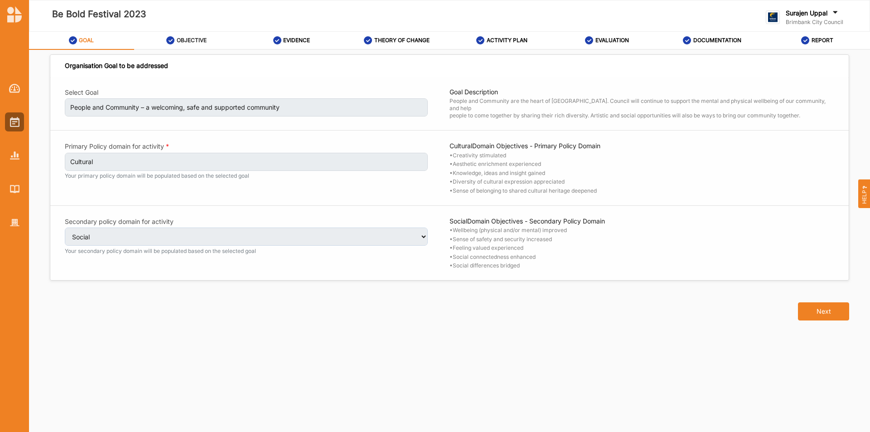
click at [188, 43] on label "OBJECTIVE" at bounding box center [192, 40] width 30 height 7
select select "1"
select select "9"
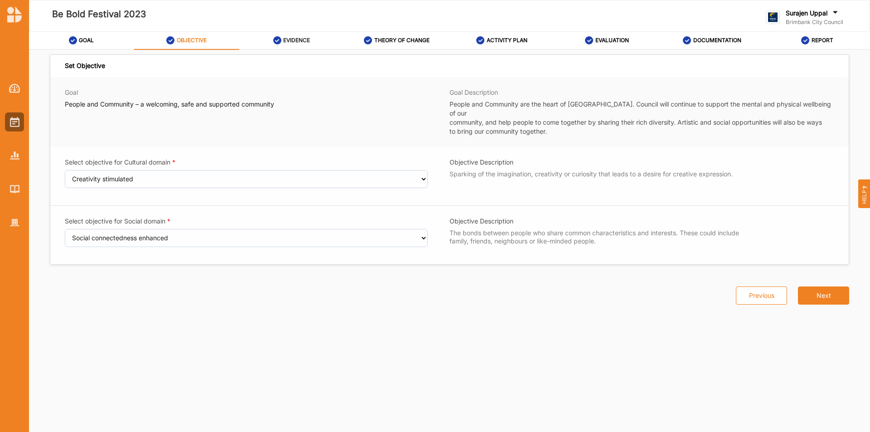
click at [291, 42] on label "EVIDENCE" at bounding box center [296, 40] width 27 height 7
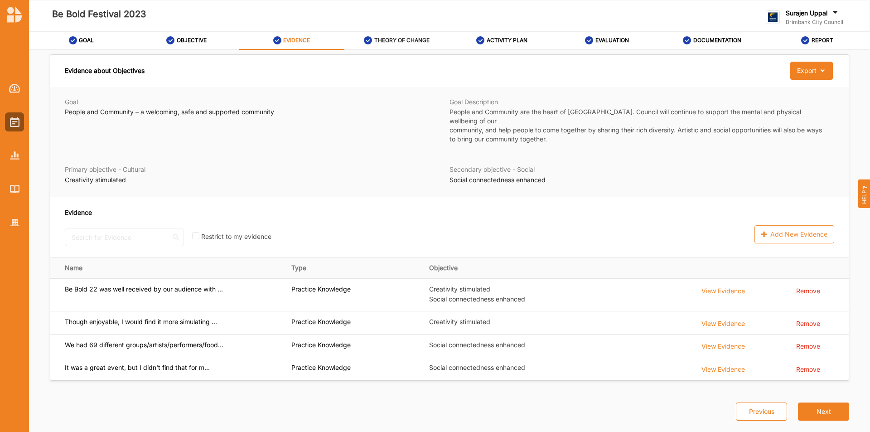
click at [391, 40] on label "THEORY OF CHANGE" at bounding box center [401, 40] width 55 height 7
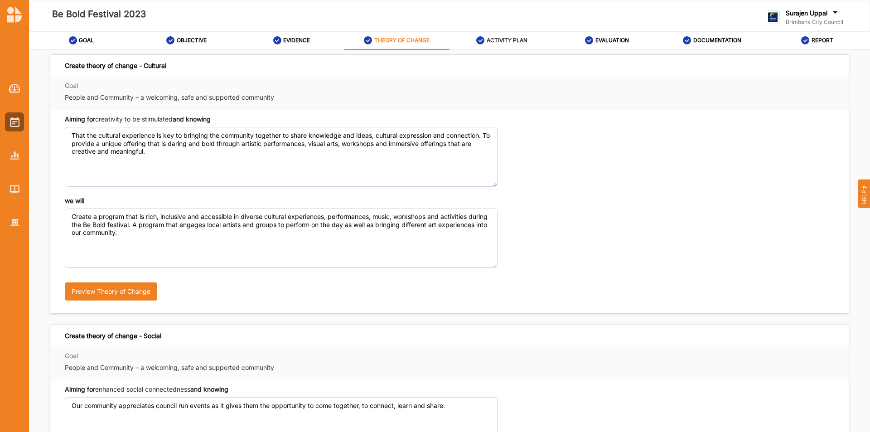
click at [509, 44] on div "ACTIVITY PLAN" at bounding box center [501, 40] width 51 height 16
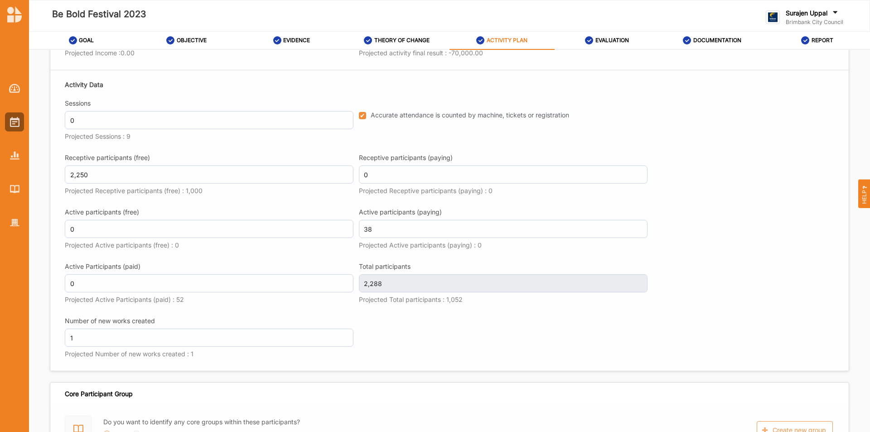
scroll to position [1314, 0]
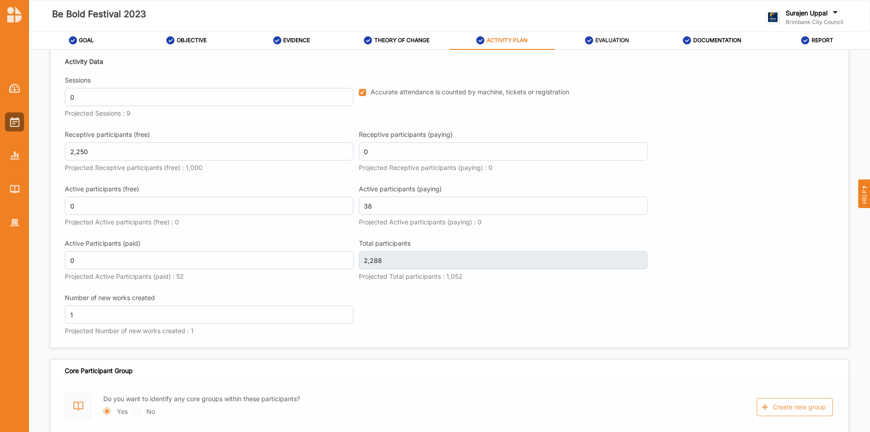
click at [604, 43] on label "EVALUATION" at bounding box center [612, 40] width 34 height 7
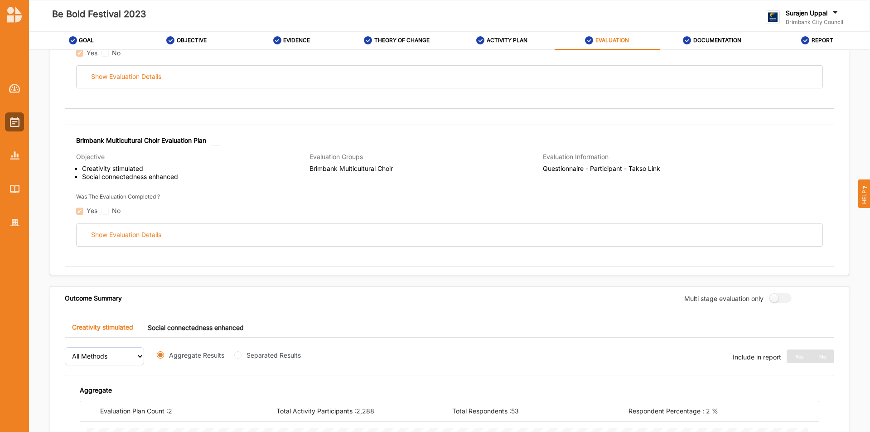
scroll to position [626, 0]
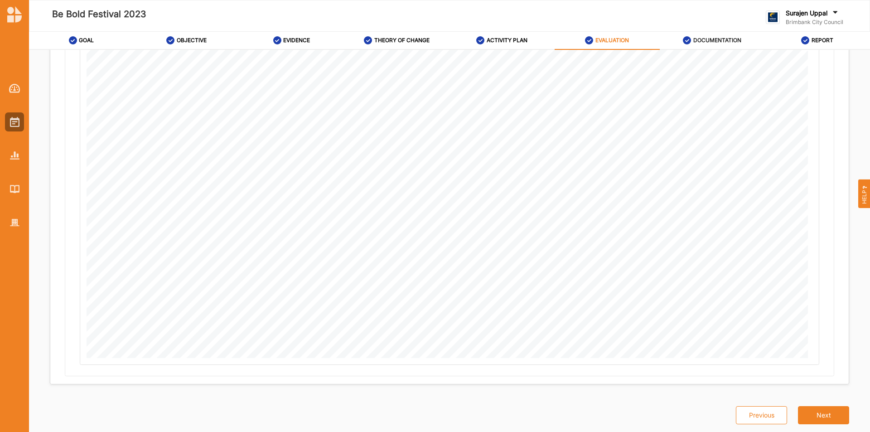
click at [708, 42] on label "DOCUMENTATION" at bounding box center [717, 40] width 48 height 7
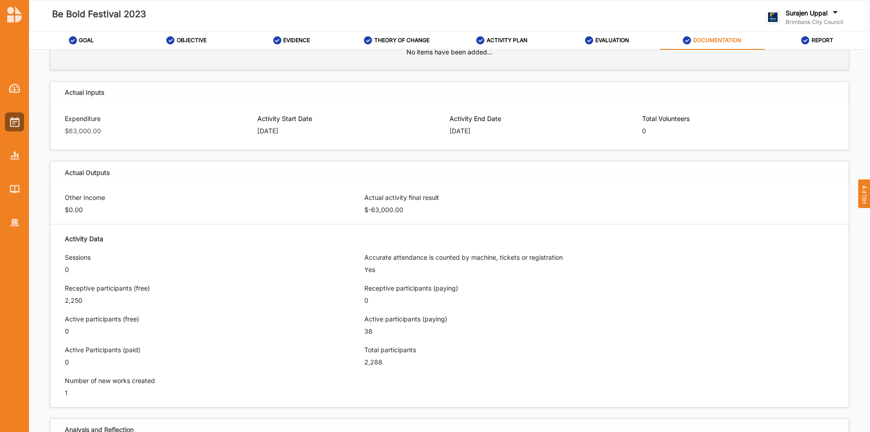
scroll to position [343, 0]
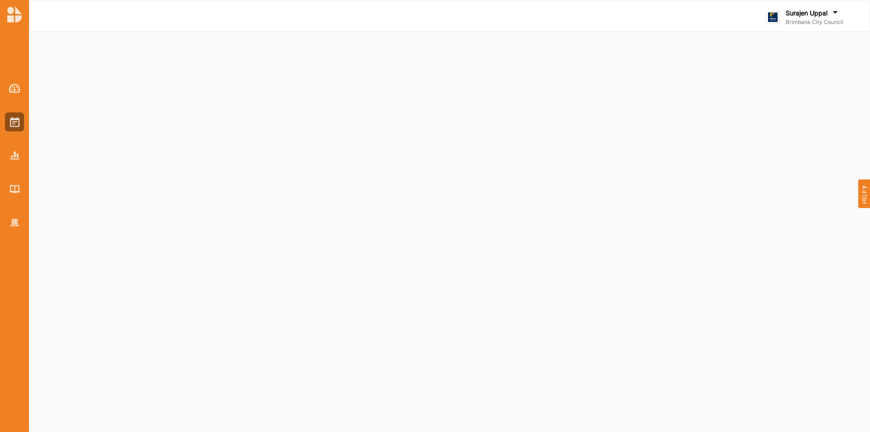
select select "2"
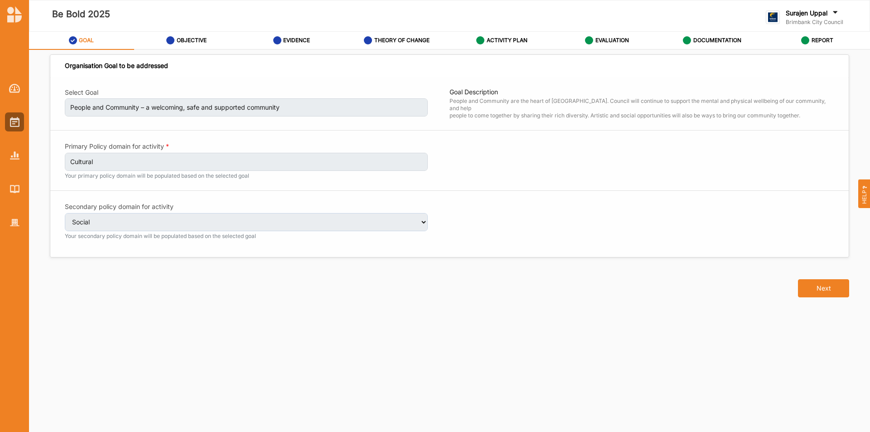
select select "2"
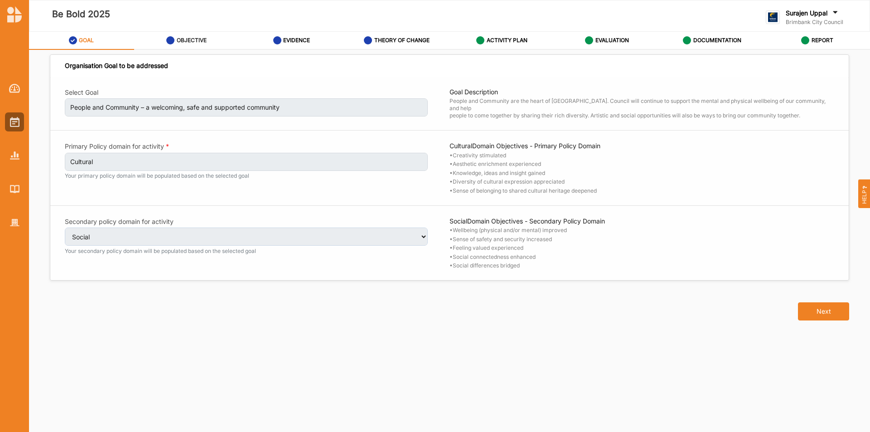
click at [197, 46] on div "OBJECTIVE" at bounding box center [186, 40] width 40 height 16
select select "4"
select select "9"
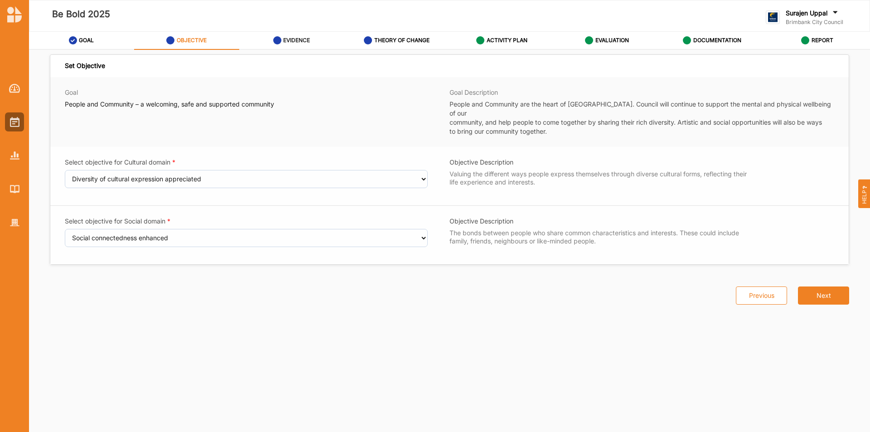
click at [294, 38] on label "EVIDENCE" at bounding box center [296, 40] width 27 height 7
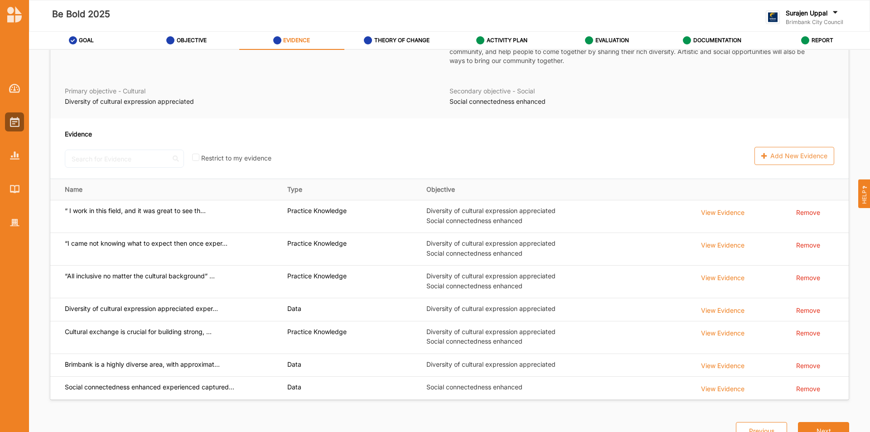
scroll to position [85, 0]
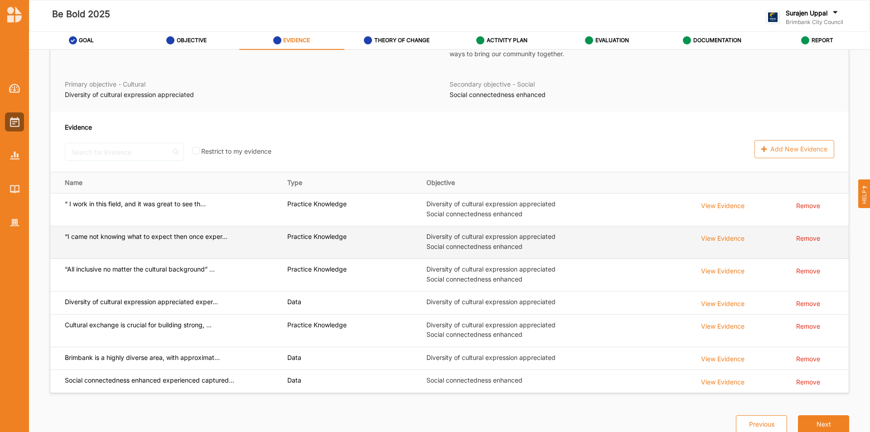
click at [712, 237] on td "View Evidence" at bounding box center [742, 242] width 95 height 33
click at [713, 232] on div "View Evidence" at bounding box center [722, 237] width 43 height 10
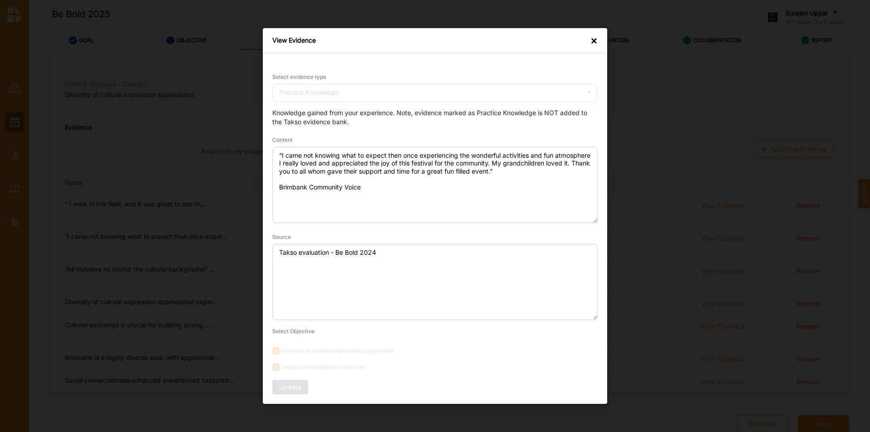
click at [593, 37] on div "×" at bounding box center [593, 40] width 7 height 9
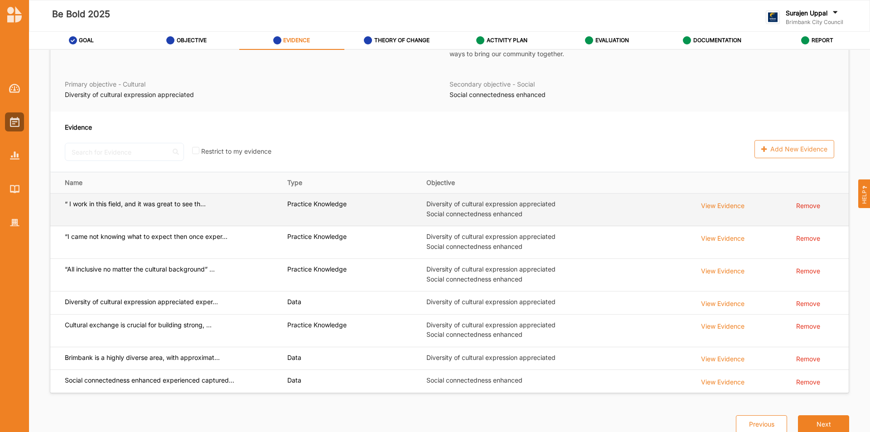
click at [726, 200] on div "View Evidence" at bounding box center [722, 205] width 43 height 10
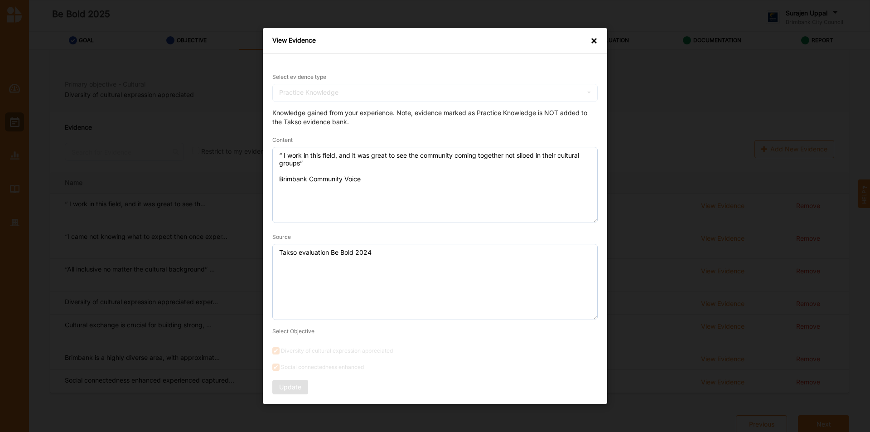
click at [594, 41] on div "×" at bounding box center [593, 40] width 7 height 9
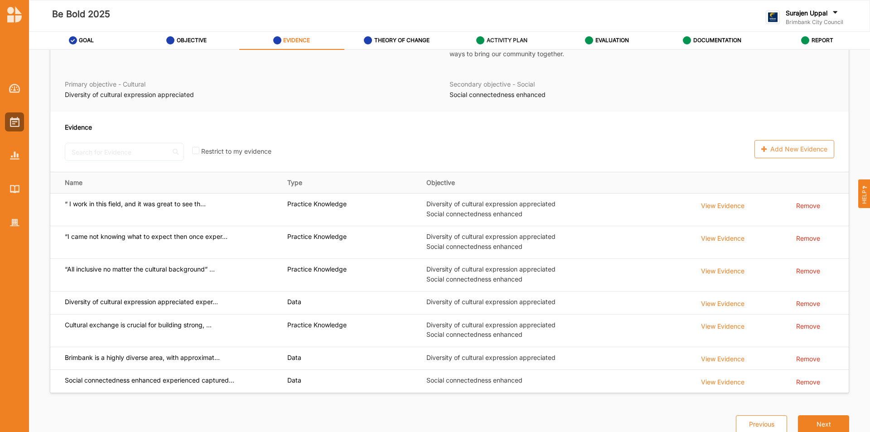
click at [502, 39] on label "ACTIVITY PLAN" at bounding box center [507, 40] width 41 height 7
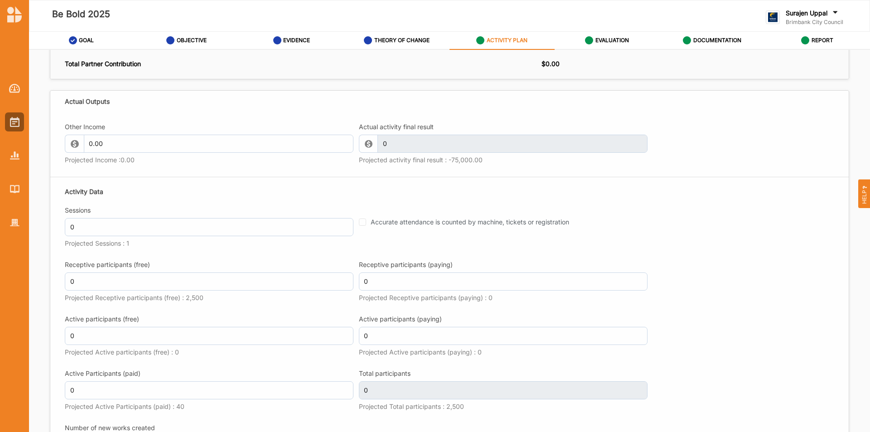
scroll to position [1037, 0]
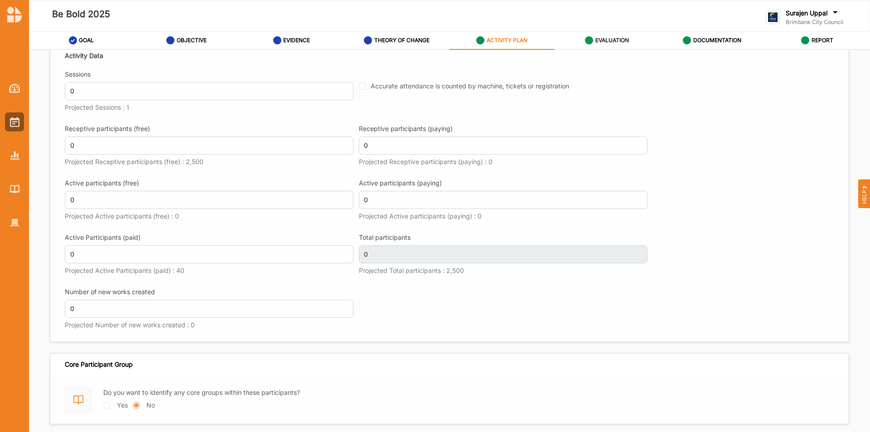
click at [596, 35] on div "EVALUATION" at bounding box center [607, 40] width 44 height 16
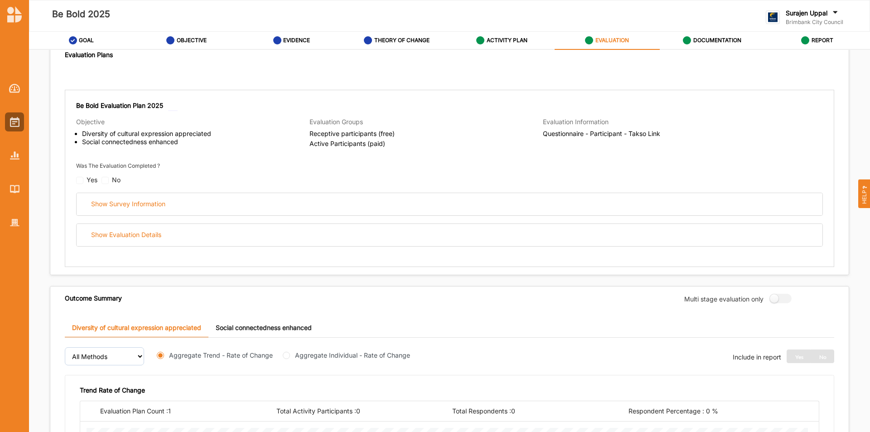
scroll to position [503, 0]
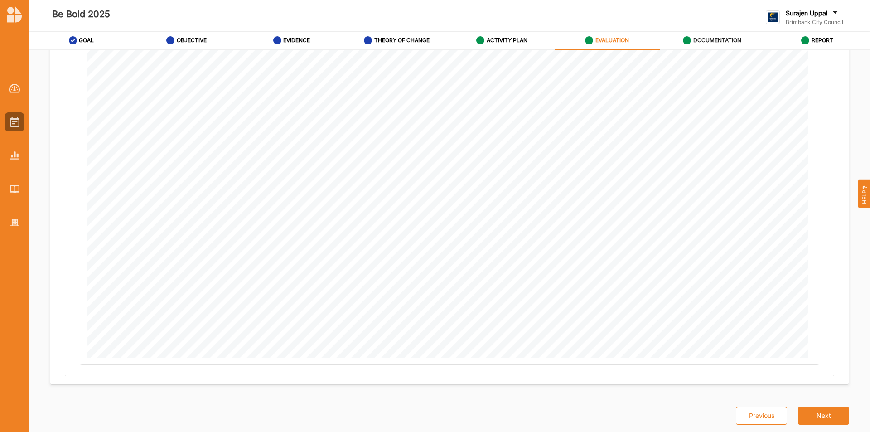
click at [710, 34] on div "DOCUMENTATION" at bounding box center [712, 40] width 58 height 16
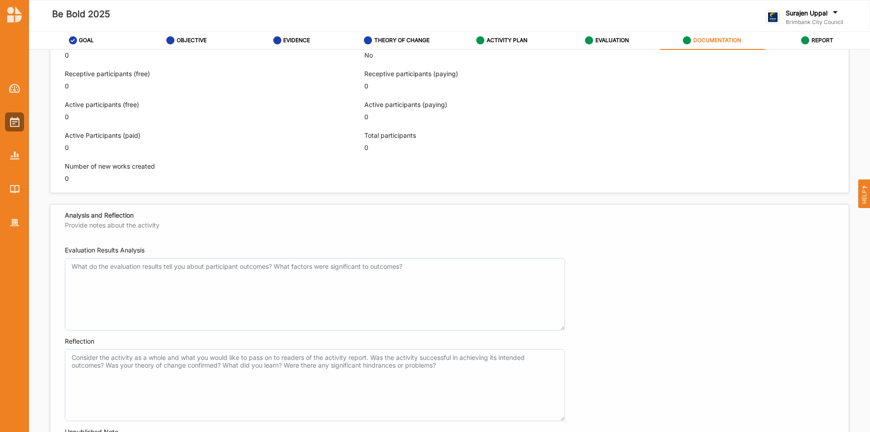
scroll to position [705, 0]
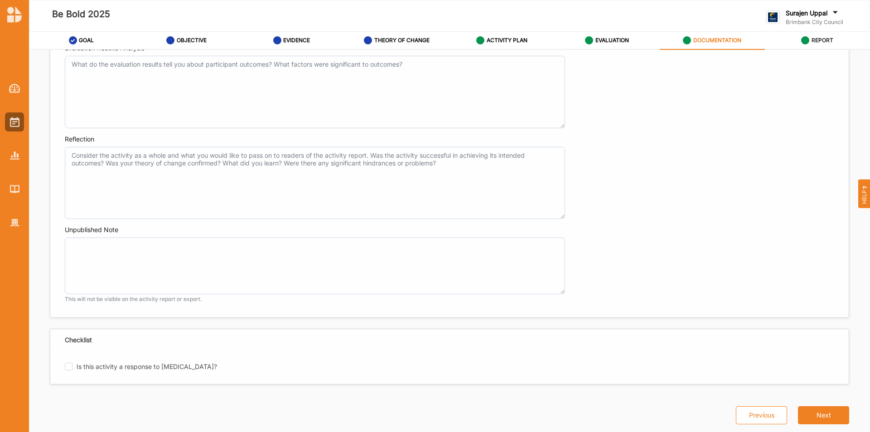
click at [816, 40] on label "REPORT" at bounding box center [822, 40] width 22 height 7
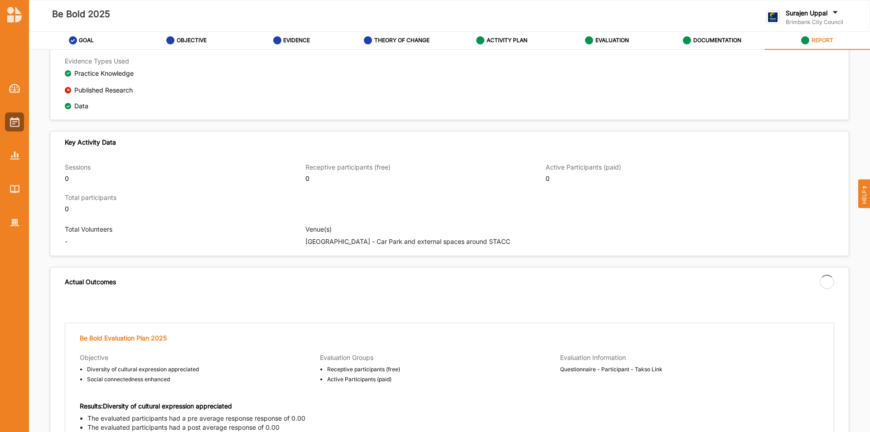
scroll to position [1055, 0]
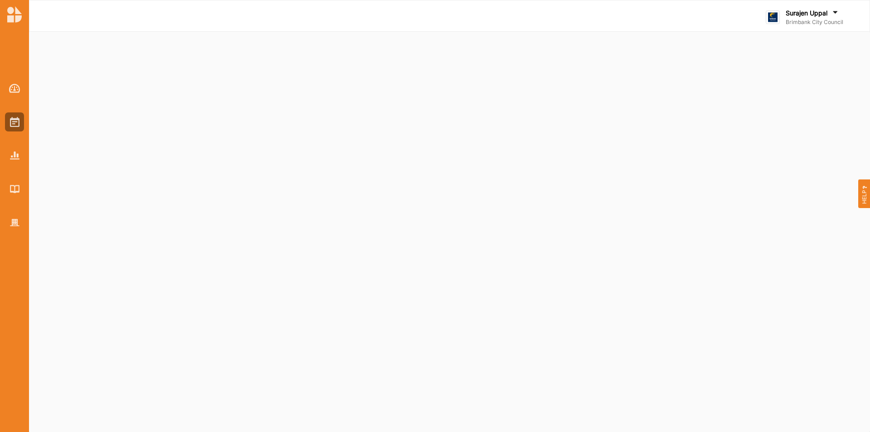
select select "2"
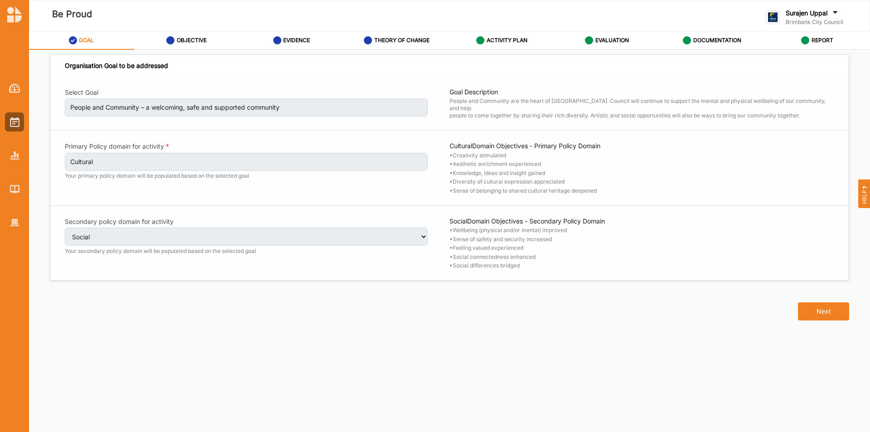
select select "2"
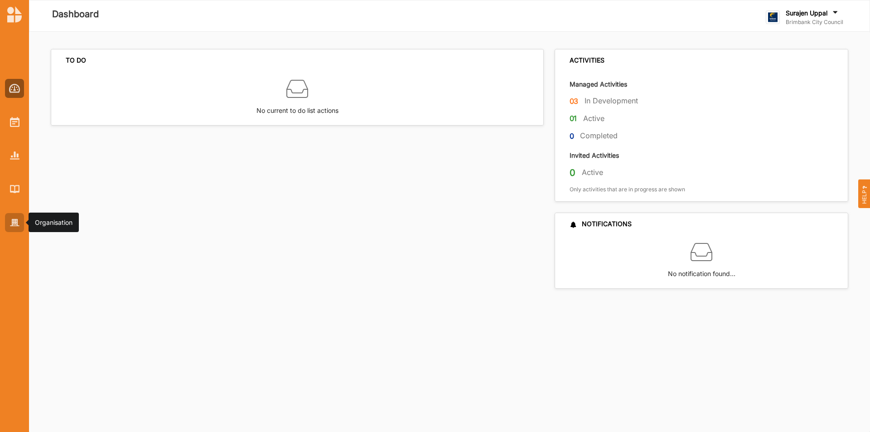
click at [17, 219] on img at bounding box center [15, 223] width 10 height 8
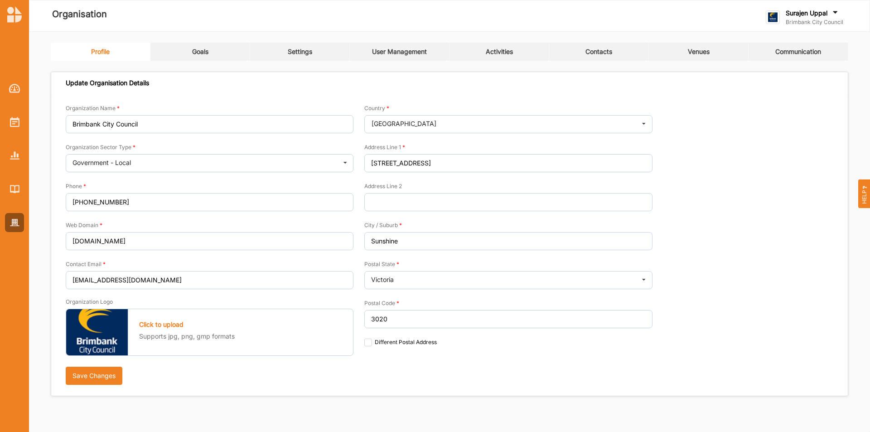
click at [601, 47] on link "Contacts" at bounding box center [599, 52] width 100 height 18
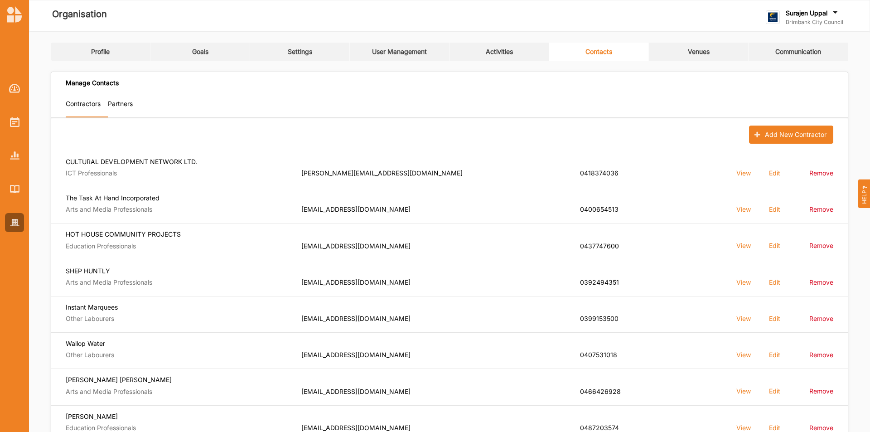
click at [508, 59] on link "Activities" at bounding box center [499, 52] width 100 height 18
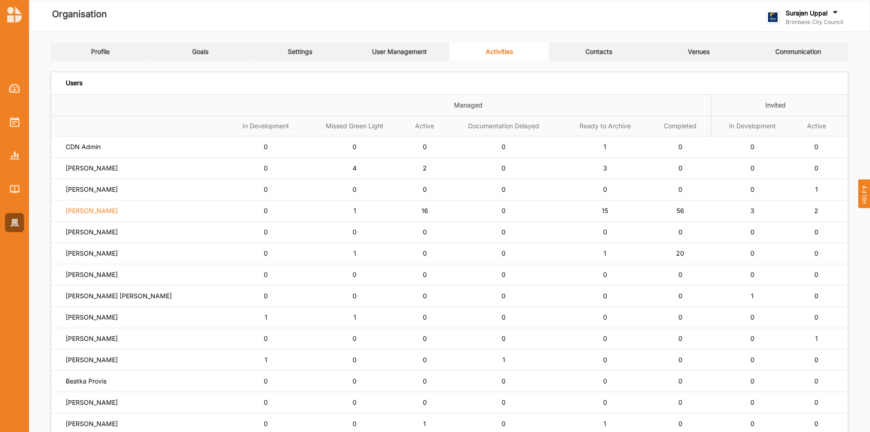
click at [95, 213] on label "[PERSON_NAME]" at bounding box center [92, 211] width 52 height 8
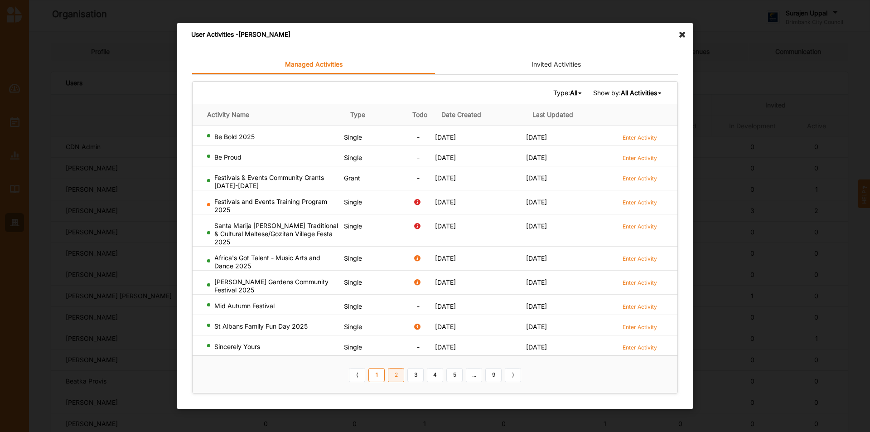
click at [395, 375] on link "2" at bounding box center [396, 374] width 16 height 14
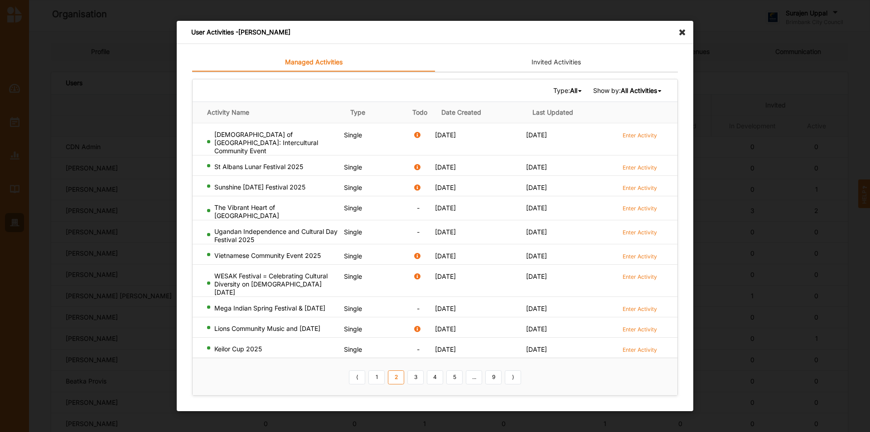
click at [418, 370] on link "3" at bounding box center [415, 377] width 16 height 14
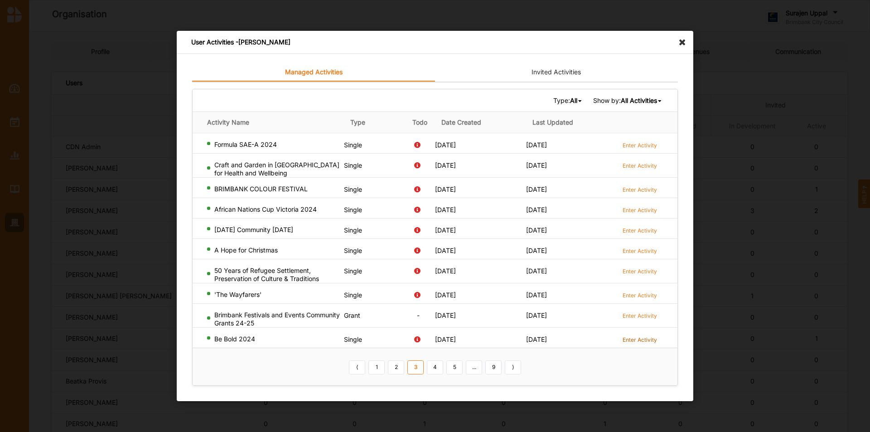
click at [633, 339] on label "Enter Activity" at bounding box center [640, 340] width 34 height 8
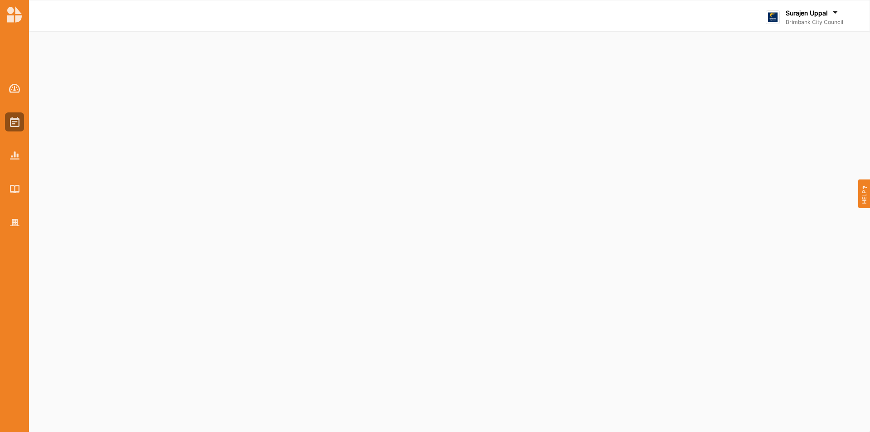
select select "2"
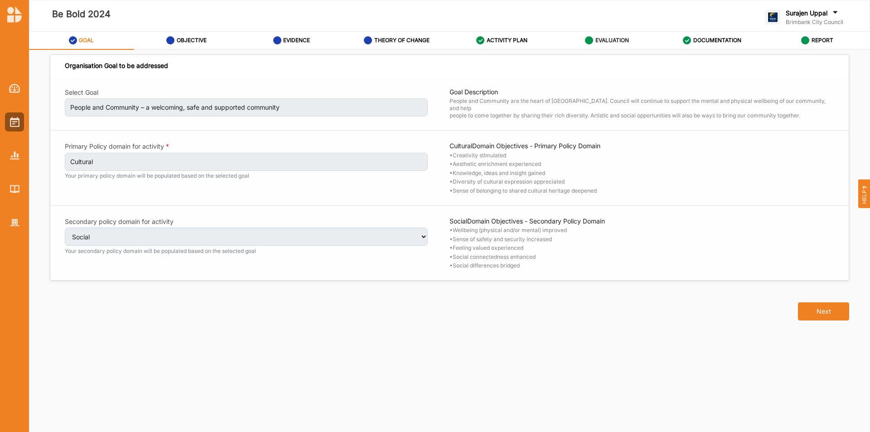
click at [600, 41] on label "EVALUATION" at bounding box center [612, 40] width 34 height 7
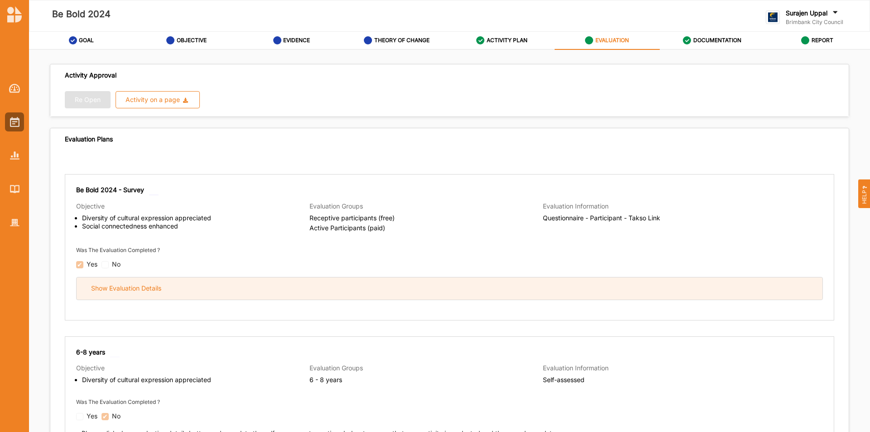
click at [392, 289] on div "Show Evaluation Details" at bounding box center [450, 288] width 746 height 22
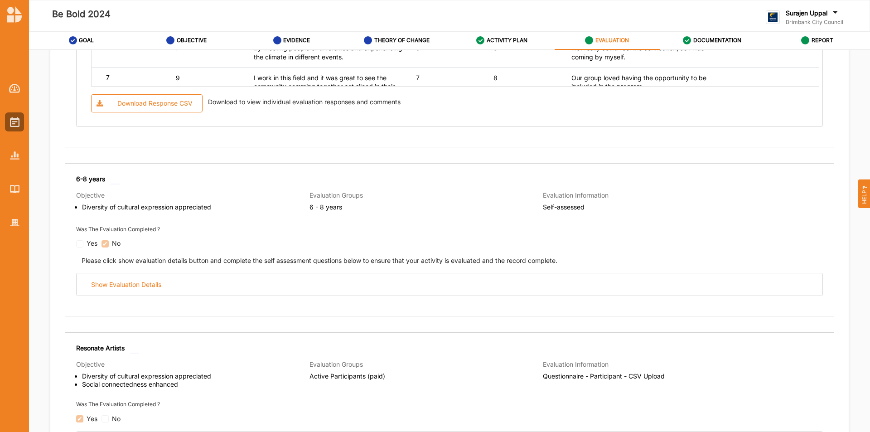
scroll to position [1133, 0]
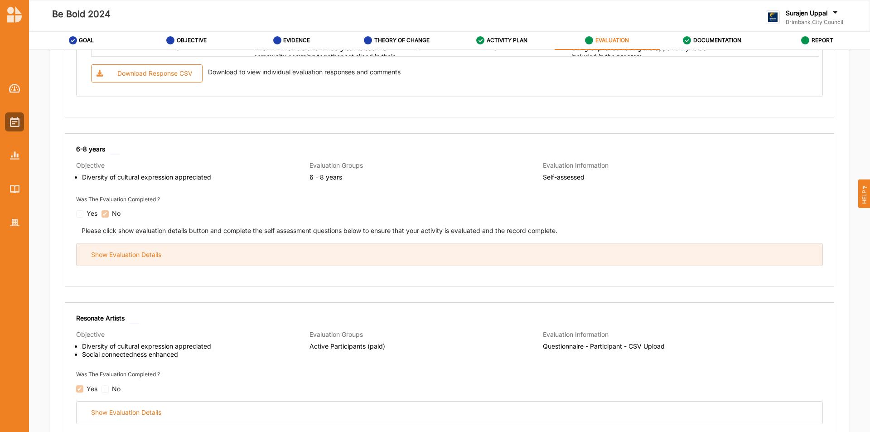
click at [373, 260] on div "Show Evaluation Details" at bounding box center [450, 254] width 746 height 22
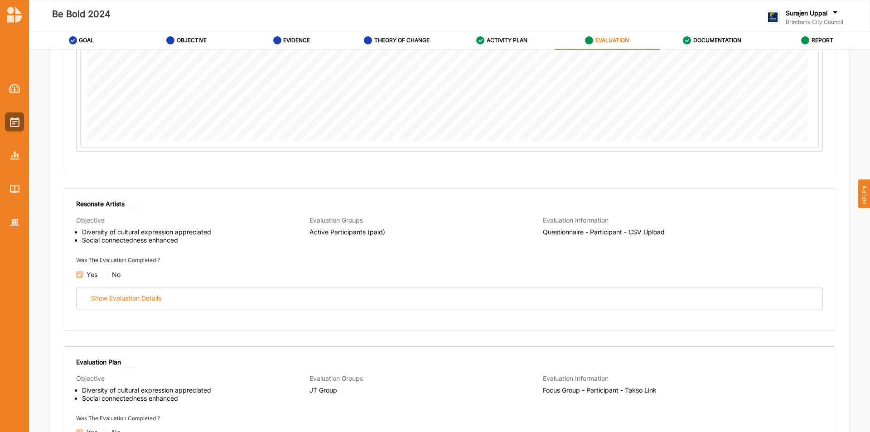
scroll to position [2401, 0]
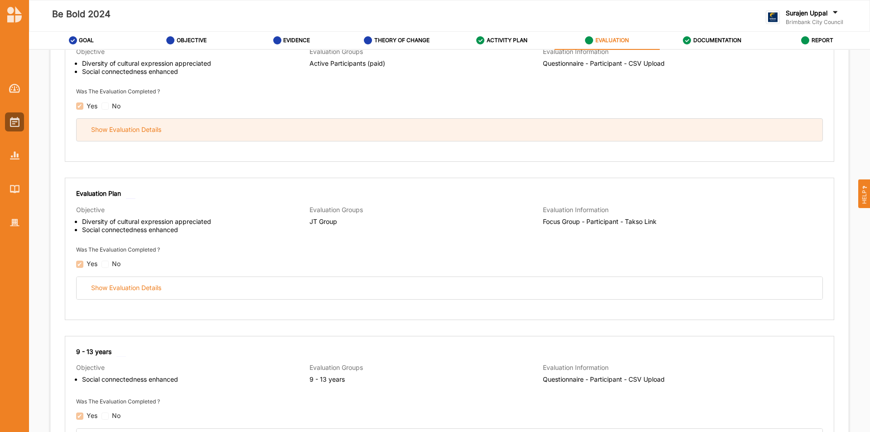
click at [278, 133] on div "Show Evaluation Details" at bounding box center [450, 130] width 746 height 22
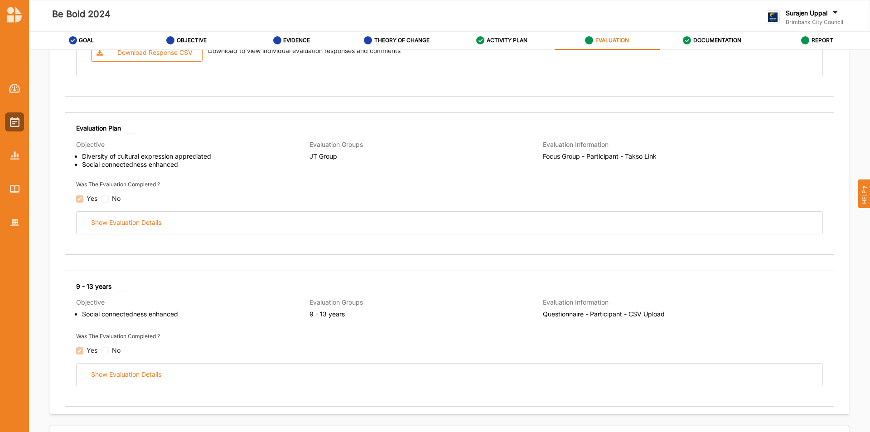
scroll to position [3534, 0]
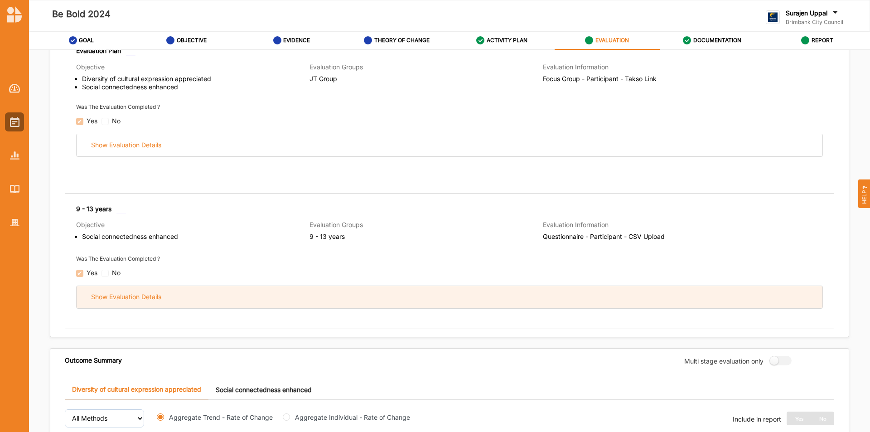
click at [351, 300] on div "Show Evaluation Details" at bounding box center [450, 297] width 746 height 22
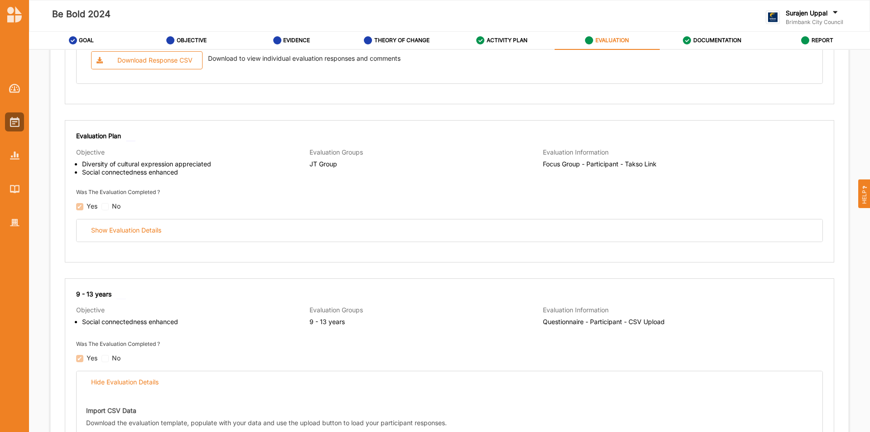
scroll to position [3443, 0]
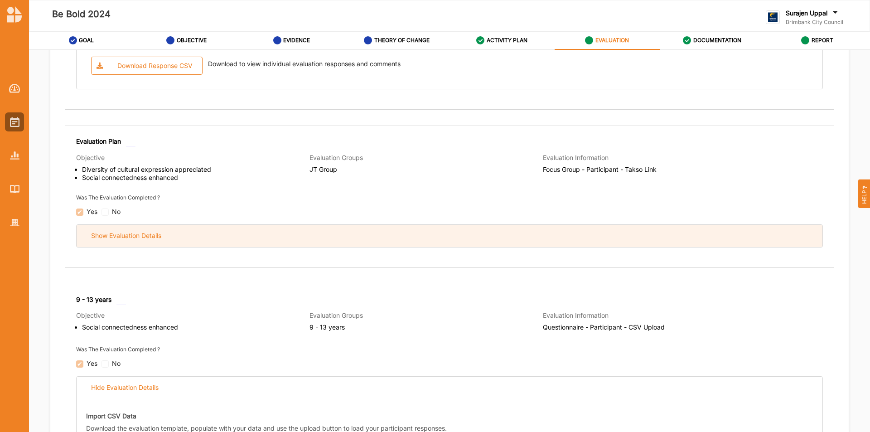
click at [131, 246] on div "Show Evaluation Details" at bounding box center [450, 236] width 746 height 22
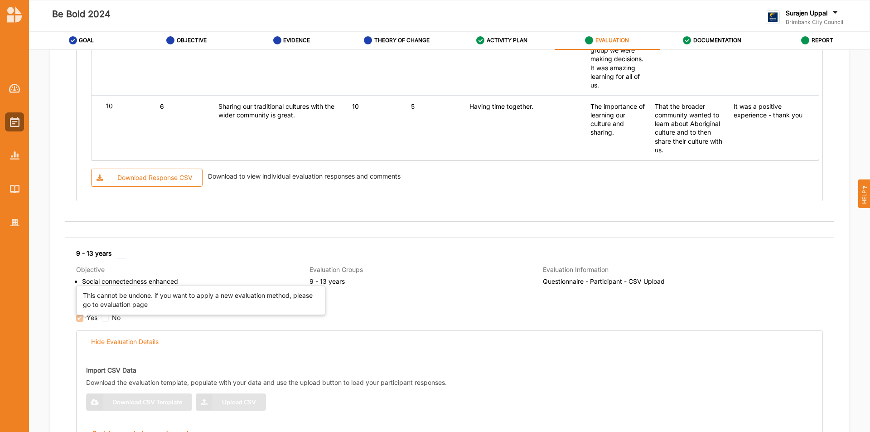
scroll to position [4398, 0]
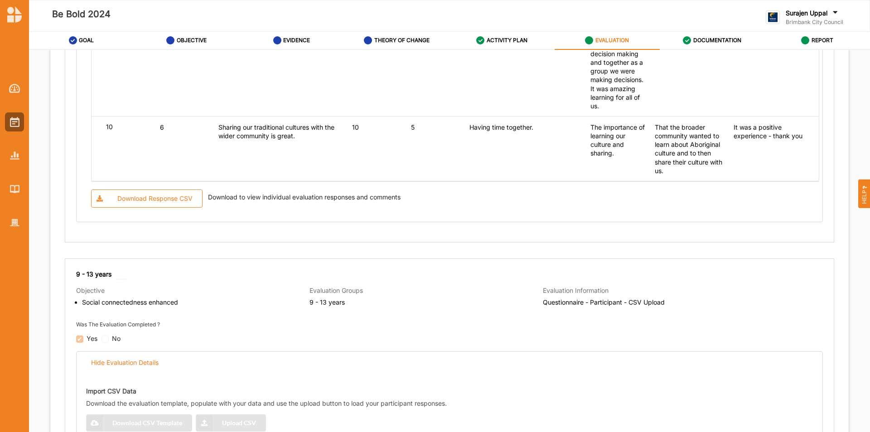
drag, startPoint x: 156, startPoint y: 360, endPoint x: 150, endPoint y: 347, distance: 14.0
click at [155, 360] on div "Hide Evaluation Details" at bounding box center [125, 362] width 68 height 8
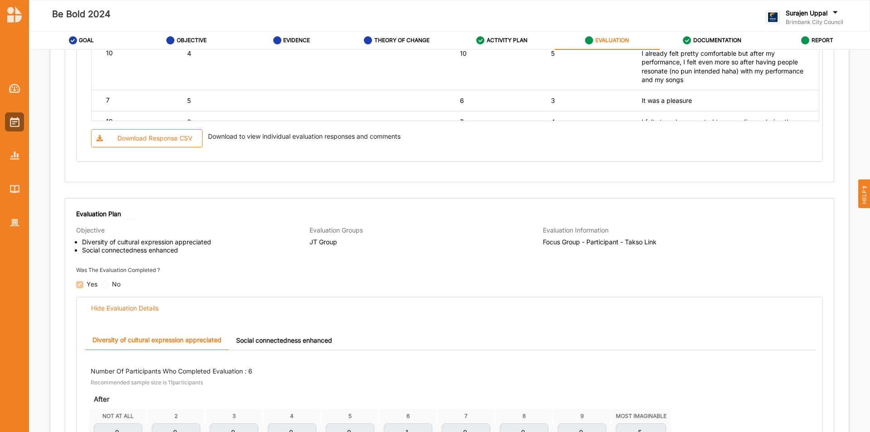
scroll to position [3266, 0]
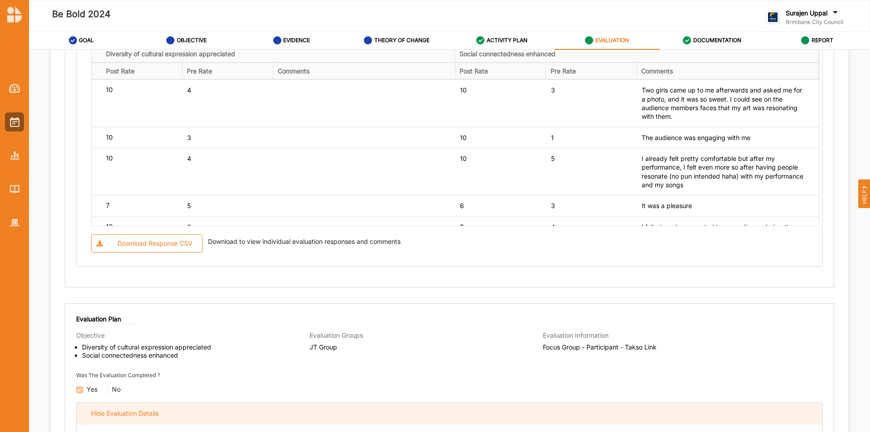
drag, startPoint x: 139, startPoint y: 421, endPoint x: 152, endPoint y: 416, distance: 14.5
click at [139, 419] on div "Hide Evaluation Details" at bounding box center [450, 413] width 746 height 22
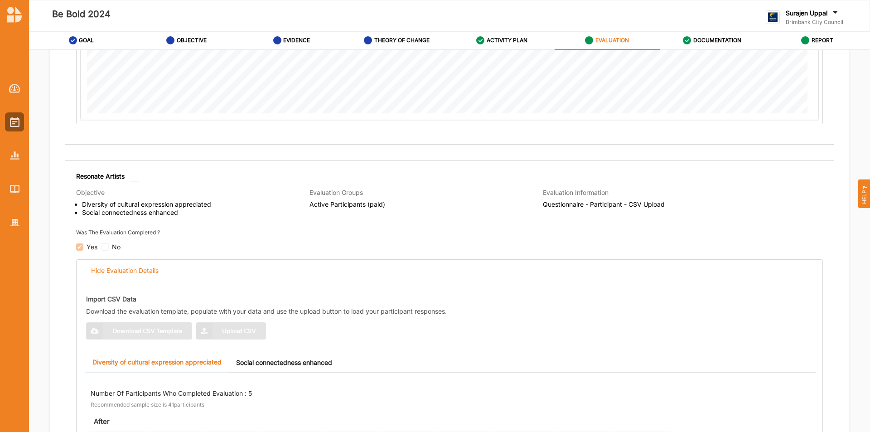
scroll to position [2224, 0]
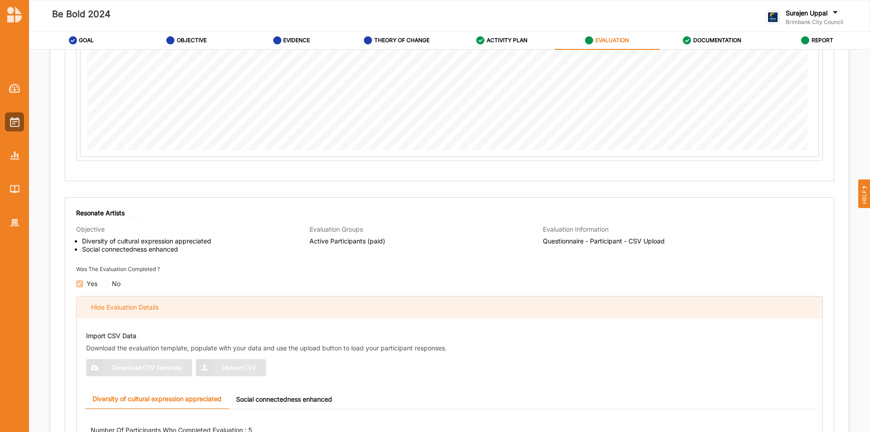
drag, startPoint x: 112, startPoint y: 311, endPoint x: 142, endPoint y: 303, distance: 31.0
click at [113, 311] on div "Hide Evaluation Details" at bounding box center [125, 307] width 68 height 8
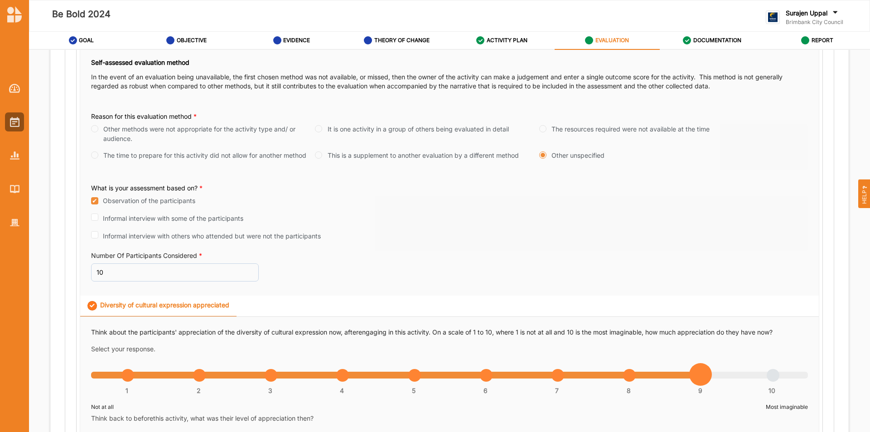
scroll to position [1227, 0]
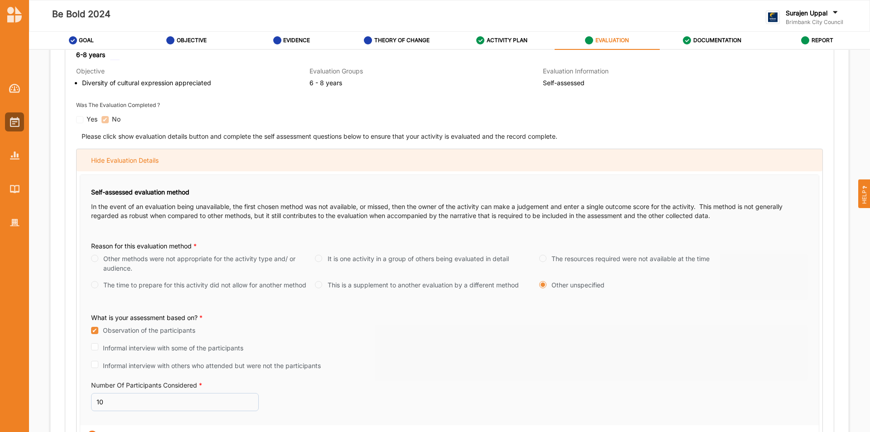
click at [104, 154] on div "Hide Evaluation Details" at bounding box center [450, 160] width 746 height 22
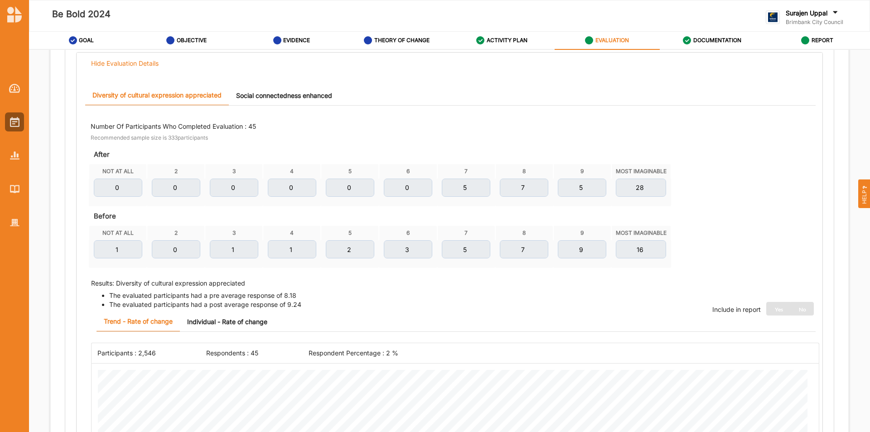
scroll to position [140, 0]
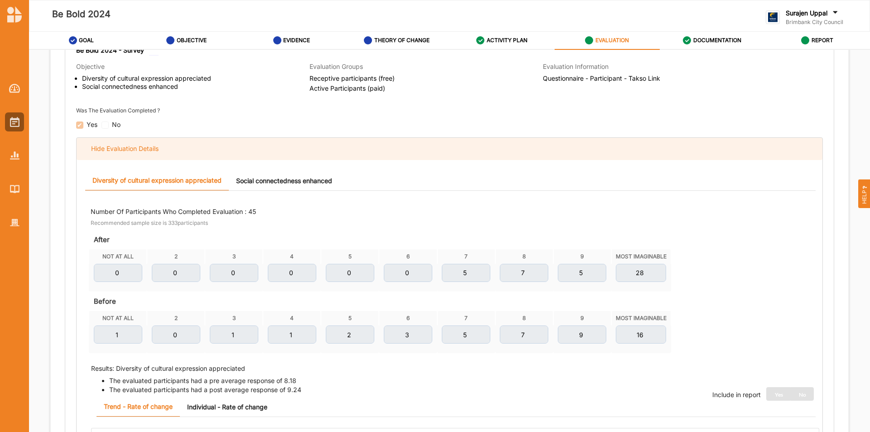
click at [157, 152] on div "Hide Evaluation Details" at bounding box center [125, 149] width 68 height 8
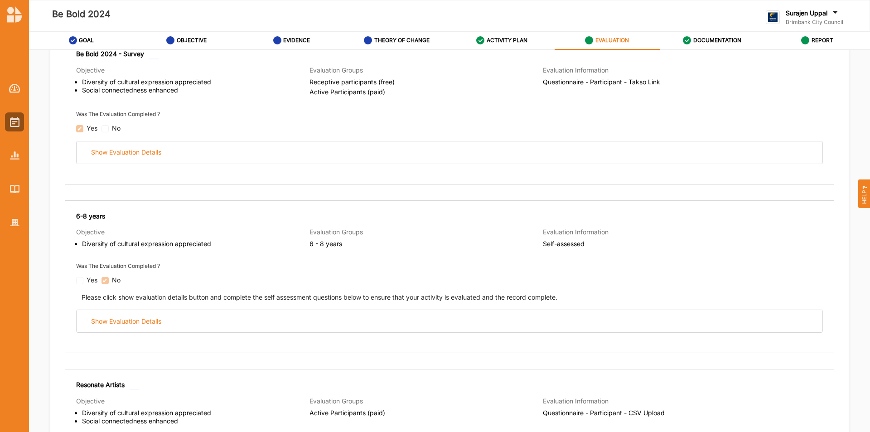
scroll to position [0, 0]
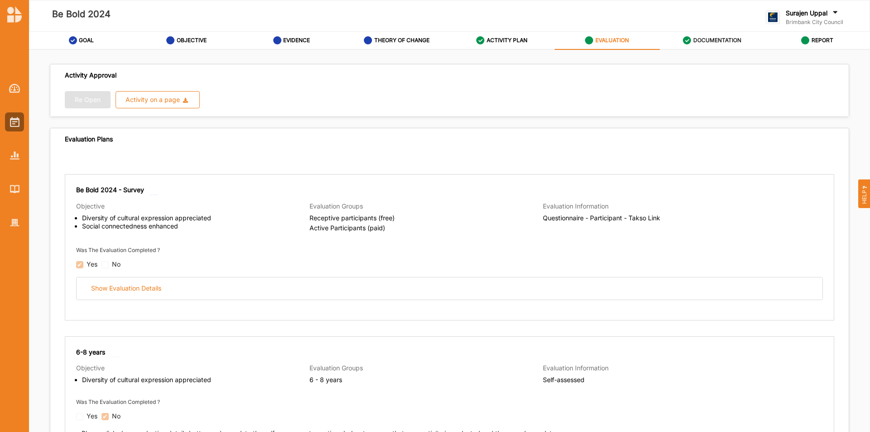
click at [719, 43] on label "DOCUMENTATION" at bounding box center [717, 40] width 48 height 7
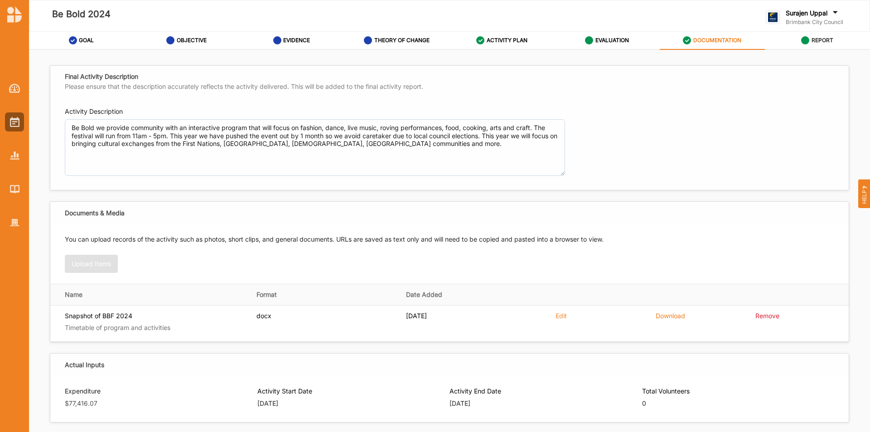
drag, startPoint x: 833, startPoint y: 40, endPoint x: 827, endPoint y: 43, distance: 6.7
click at [833, 41] on label "REPORT" at bounding box center [822, 40] width 22 height 7
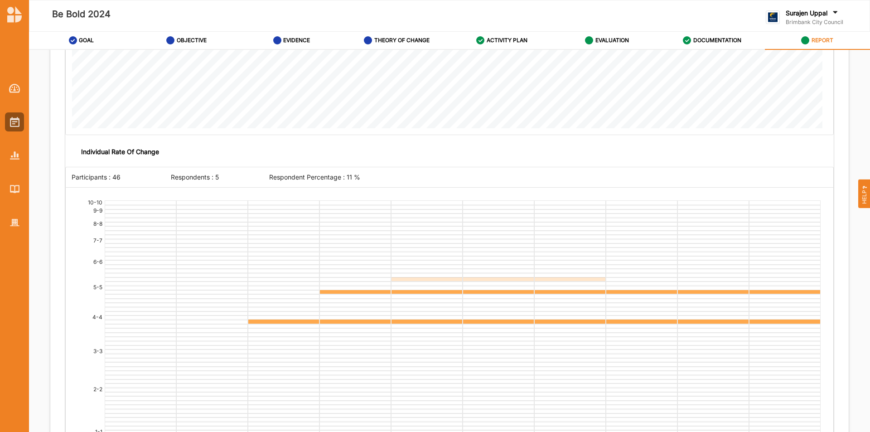
scroll to position [4200, 0]
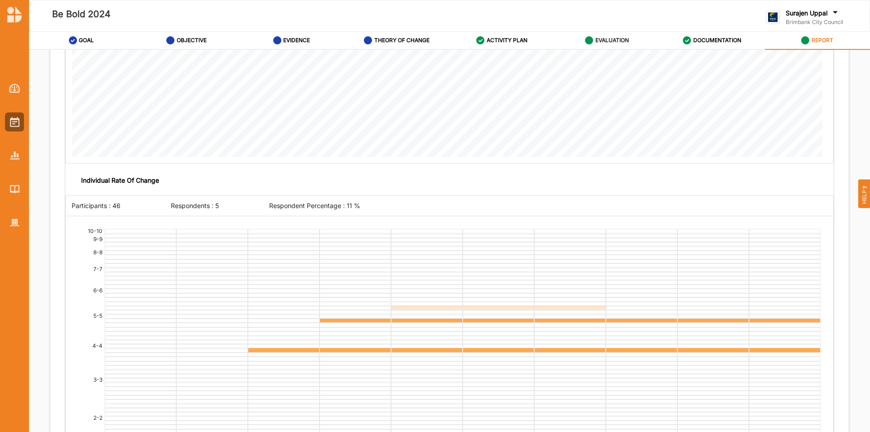
click at [610, 39] on label "EVALUATION" at bounding box center [612, 40] width 34 height 7
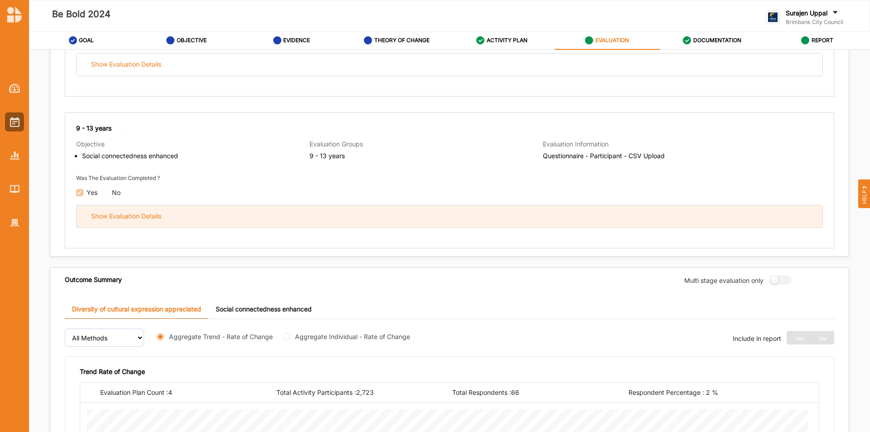
scroll to position [701, 0]
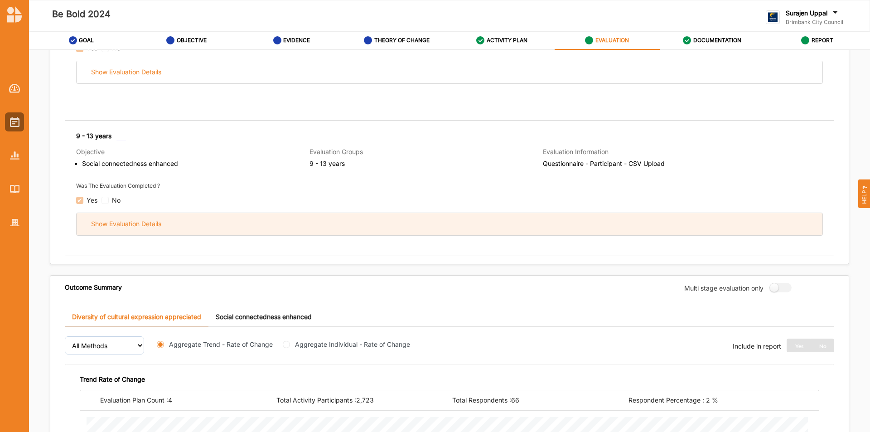
click at [338, 231] on div "Show Evaluation Details" at bounding box center [450, 224] width 746 height 22
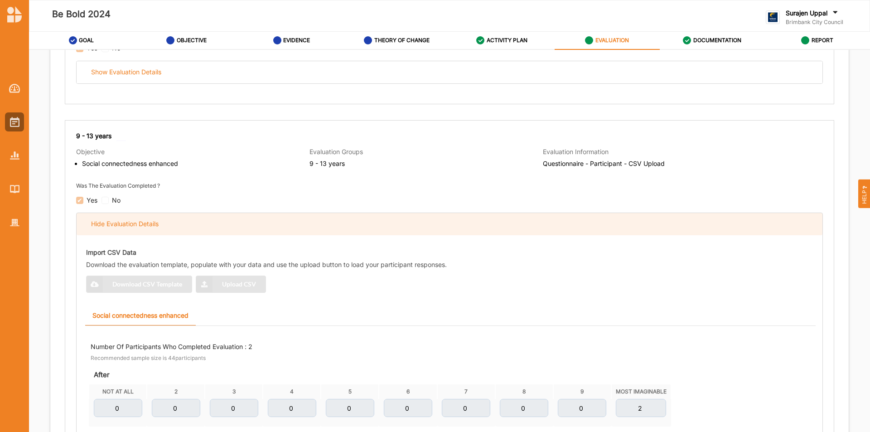
click at [338, 231] on div "Hide Evaluation Details" at bounding box center [450, 224] width 746 height 22
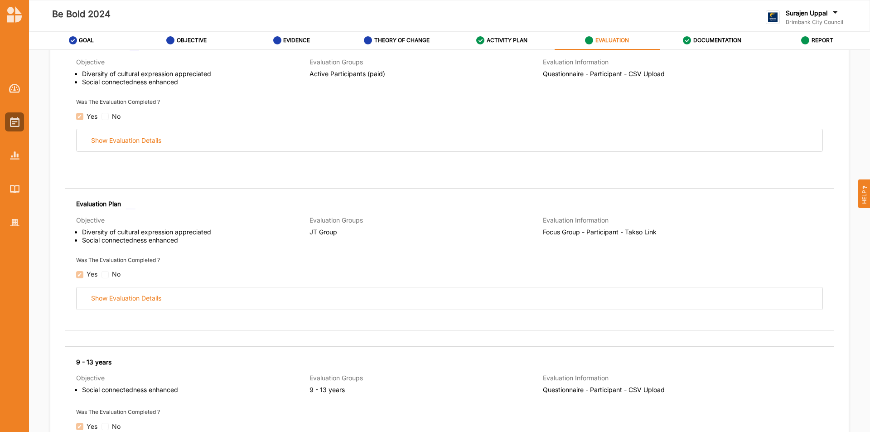
scroll to position [474, 0]
click at [577, 310] on div "Evaluation Plan Objective Diversity of cultural expression appreciated Social c…" at bounding box center [449, 259] width 769 height 142
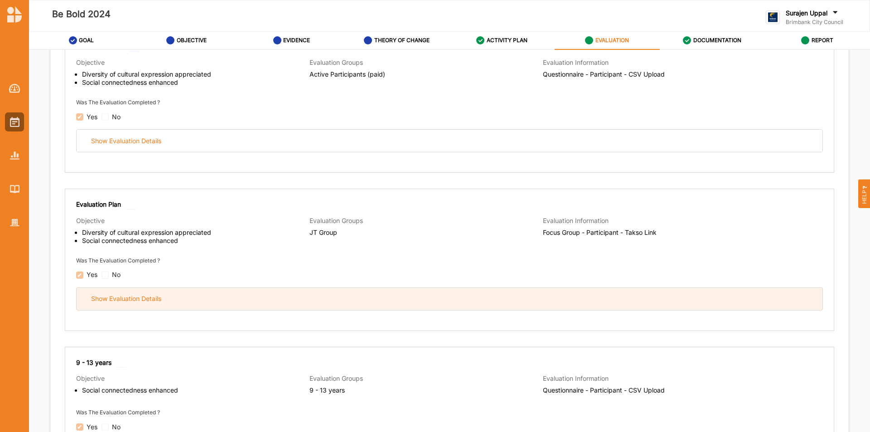
click at [571, 300] on div "Show Evaluation Details" at bounding box center [450, 299] width 746 height 22
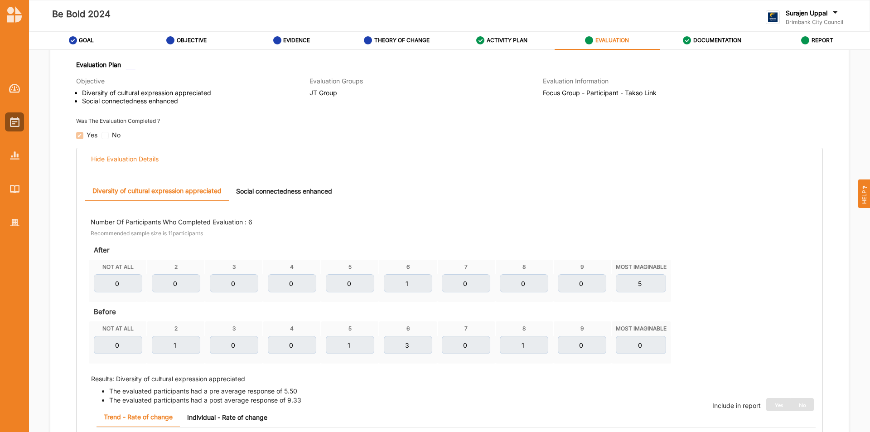
scroll to position [520, 0]
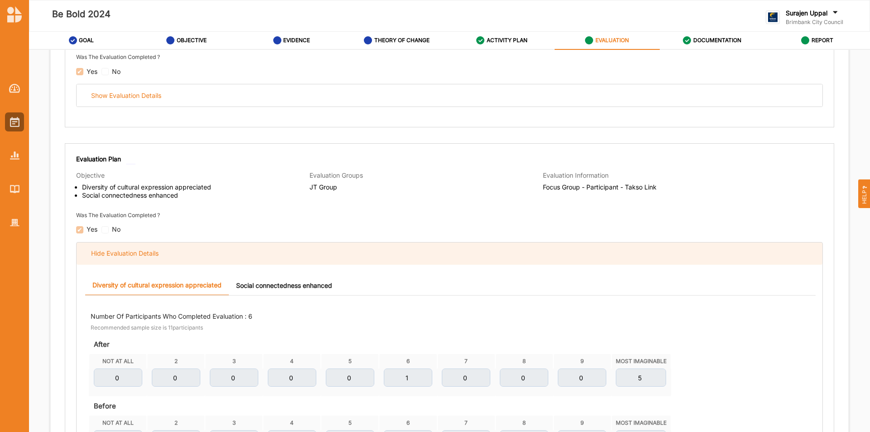
click at [139, 249] on div "Hide Evaluation Details" at bounding box center [125, 253] width 68 height 8
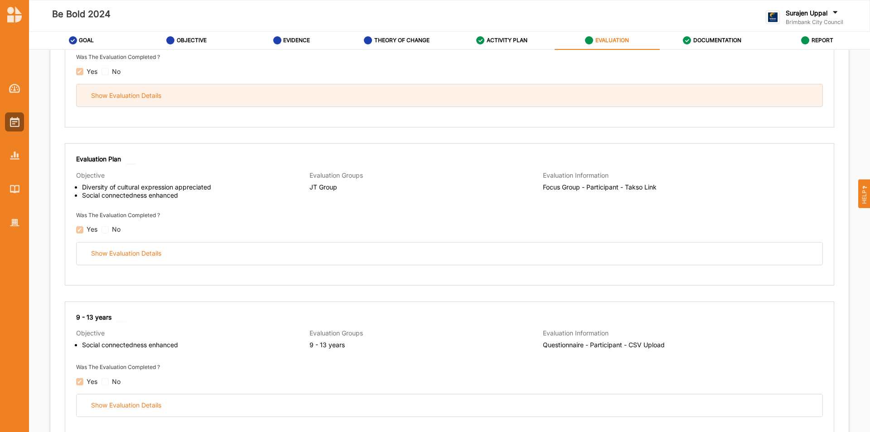
click at [295, 88] on div "Show Evaluation Details" at bounding box center [450, 95] width 746 height 22
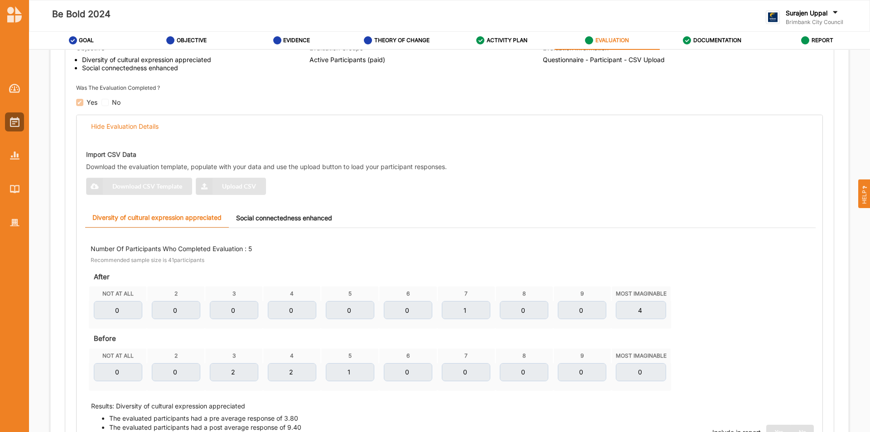
scroll to position [474, 0]
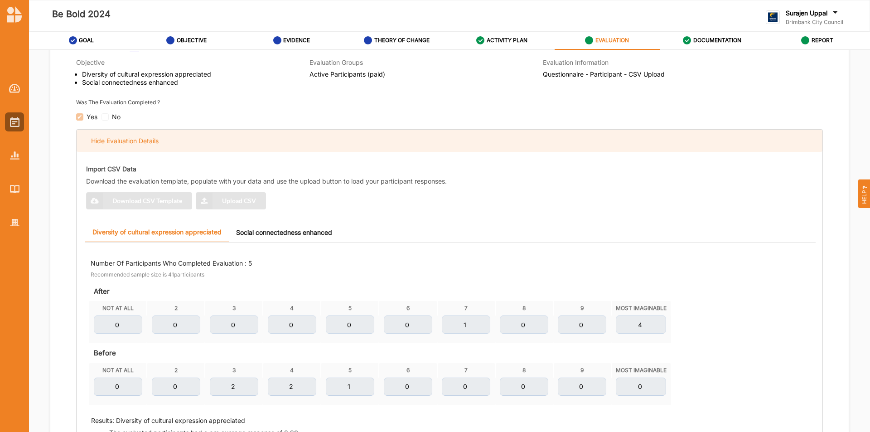
click at [116, 140] on div "Hide Evaluation Details" at bounding box center [125, 141] width 68 height 8
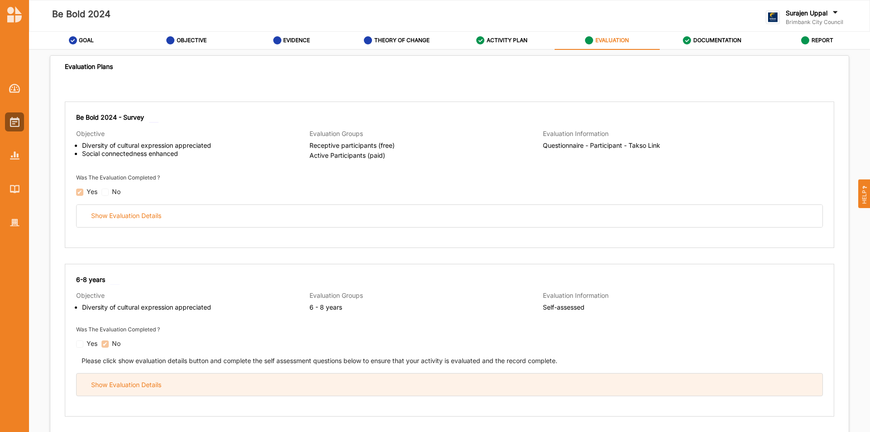
scroll to position [67, 0]
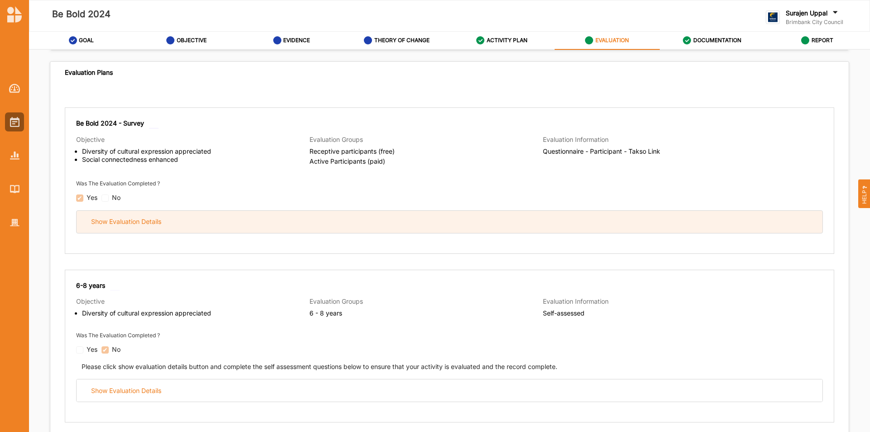
drag, startPoint x: 256, startPoint y: 218, endPoint x: 399, endPoint y: 213, distance: 143.3
click at [256, 217] on div "Show Evaluation Details" at bounding box center [450, 222] width 746 height 22
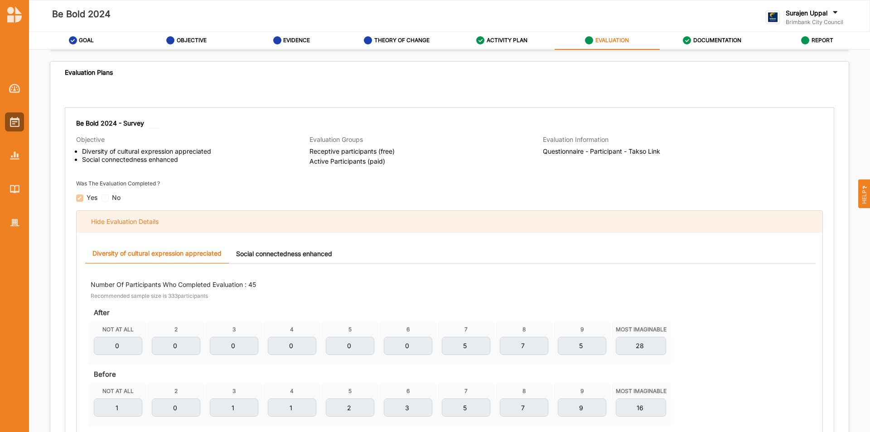
click at [166, 226] on div "Hide Evaluation Details" at bounding box center [450, 222] width 746 height 22
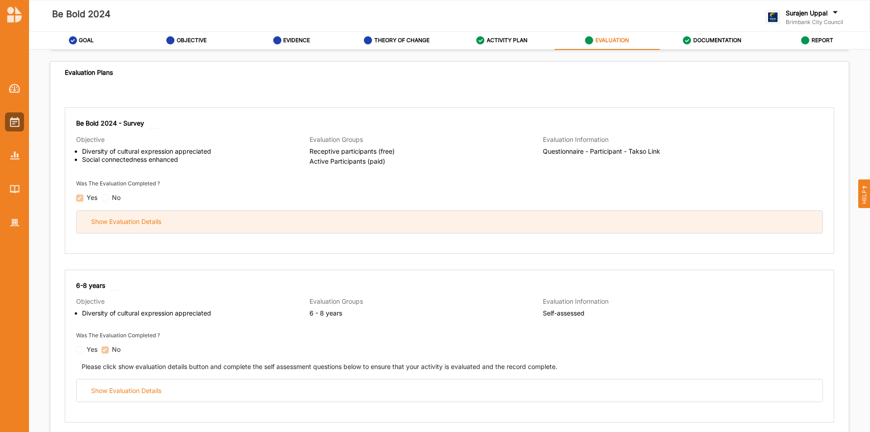
scroll to position [203, 0]
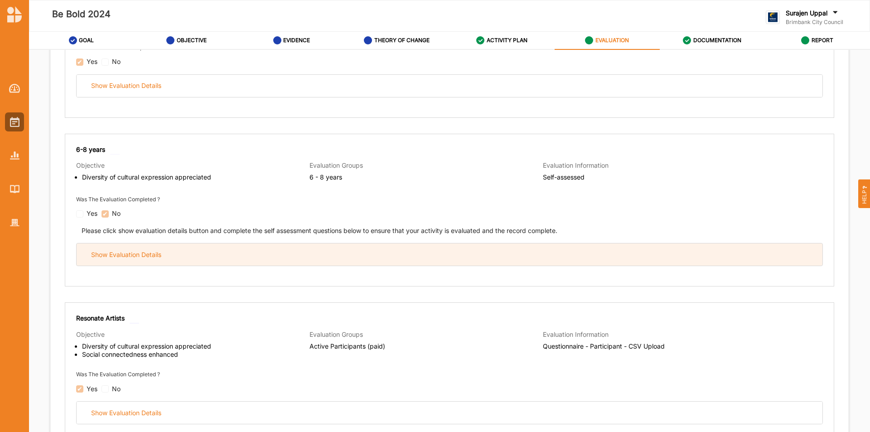
drag, startPoint x: 214, startPoint y: 250, endPoint x: 224, endPoint y: 244, distance: 11.6
click at [214, 250] on div "Show Evaluation Details" at bounding box center [450, 254] width 746 height 22
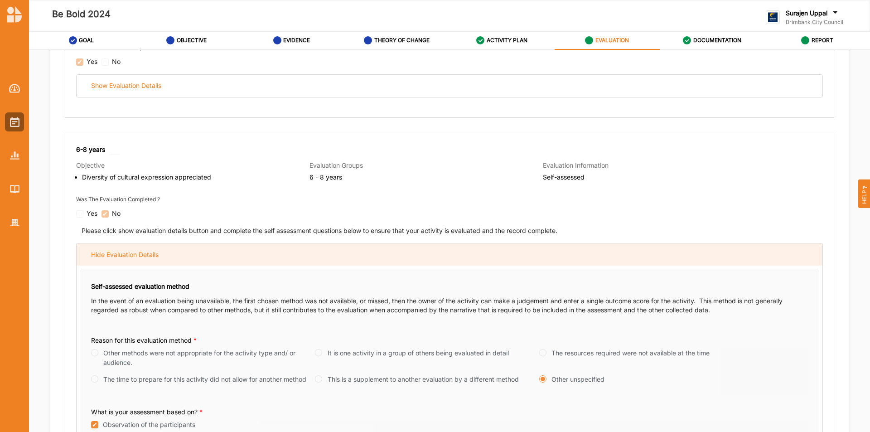
drag, startPoint x: 142, startPoint y: 258, endPoint x: 140, endPoint y: 250, distance: 9.0
click at [142, 255] on div "Hide Evaluation Details" at bounding box center [125, 255] width 68 height 8
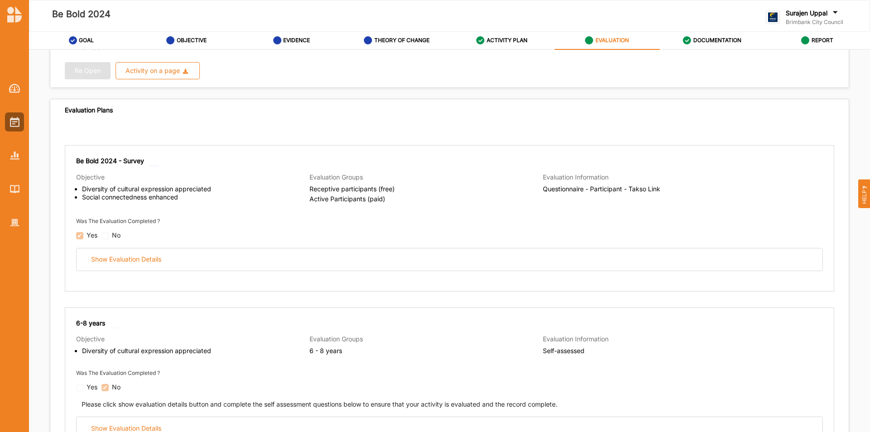
scroll to position [0, 0]
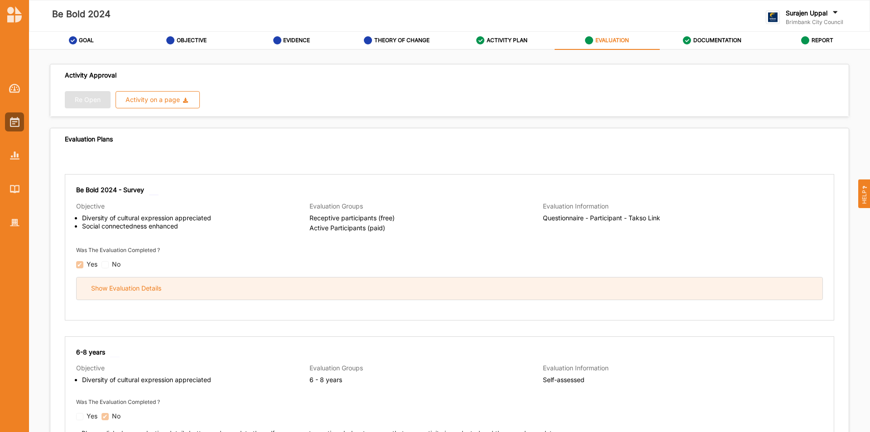
click at [311, 294] on div "Show Evaluation Details" at bounding box center [450, 288] width 746 height 22
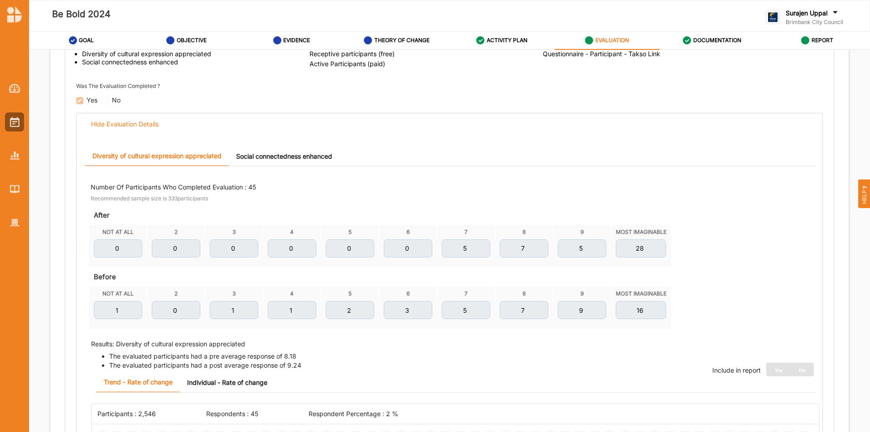
scroll to position [45, 0]
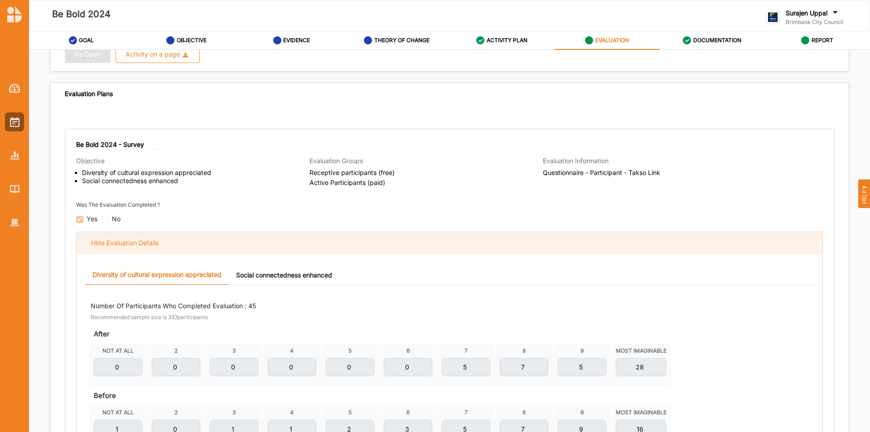
click at [125, 233] on div "Hide Evaluation Details" at bounding box center [450, 243] width 746 height 22
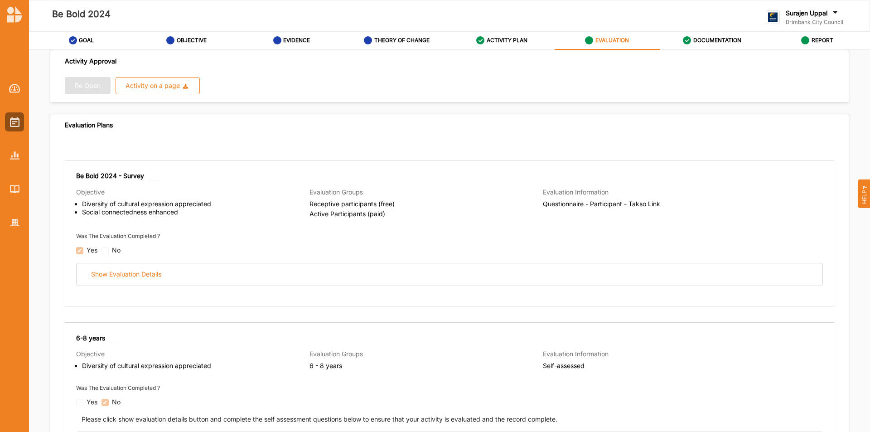
scroll to position [0, 0]
